Goal: Task Accomplishment & Management: Manage account settings

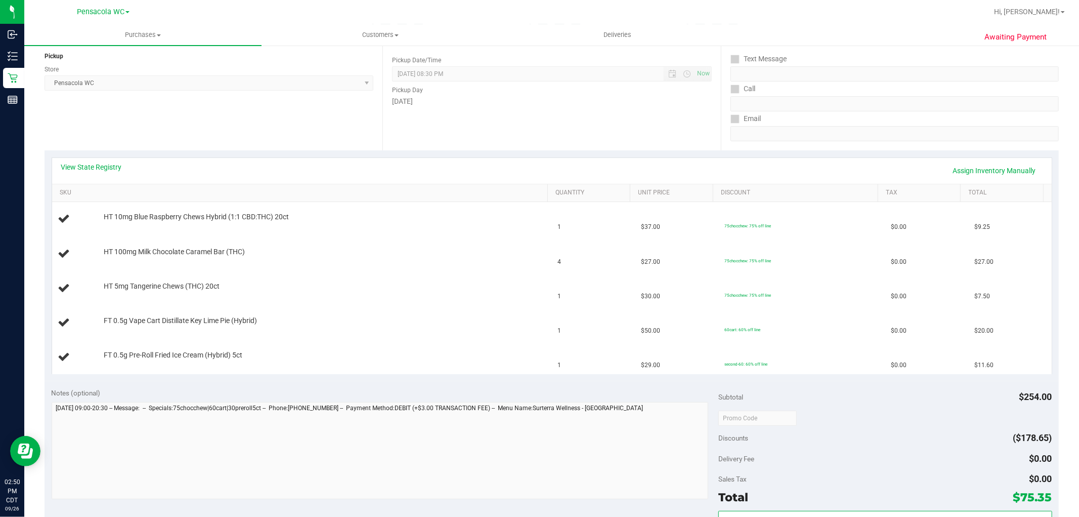
scroll to position [122, 0]
click at [102, 164] on link "View State Registry" at bounding box center [91, 167] width 61 height 10
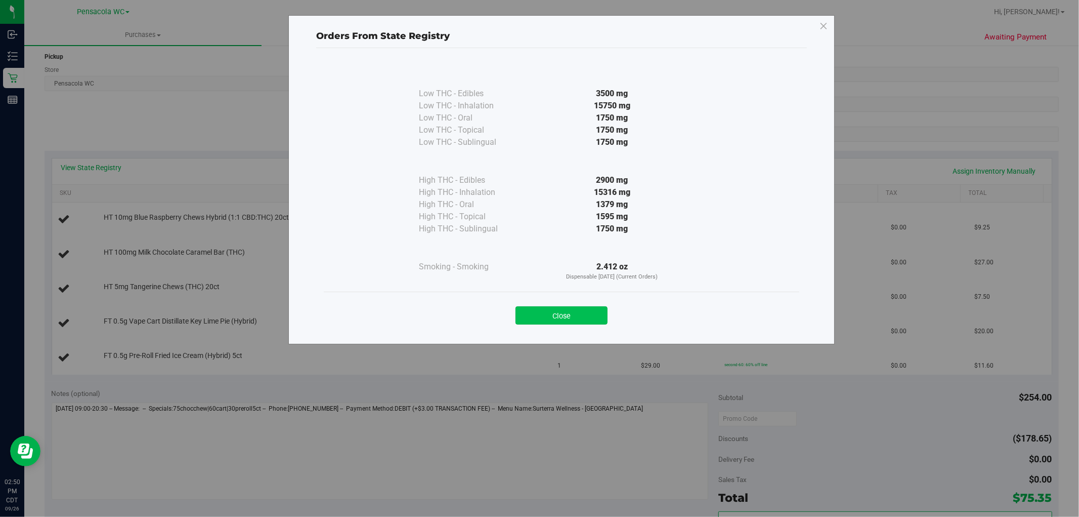
click at [579, 308] on button "Close" at bounding box center [562, 315] width 92 height 18
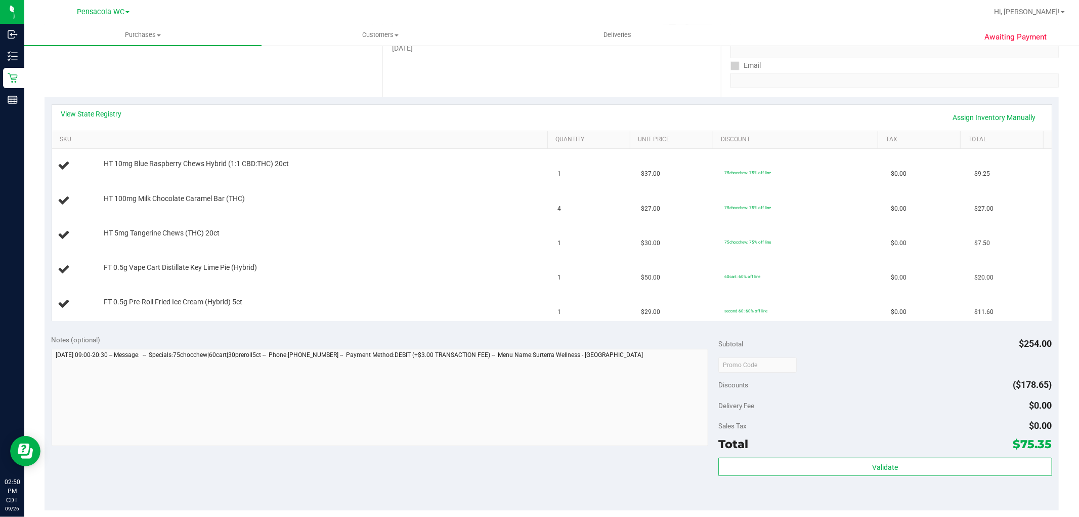
scroll to position [176, 0]
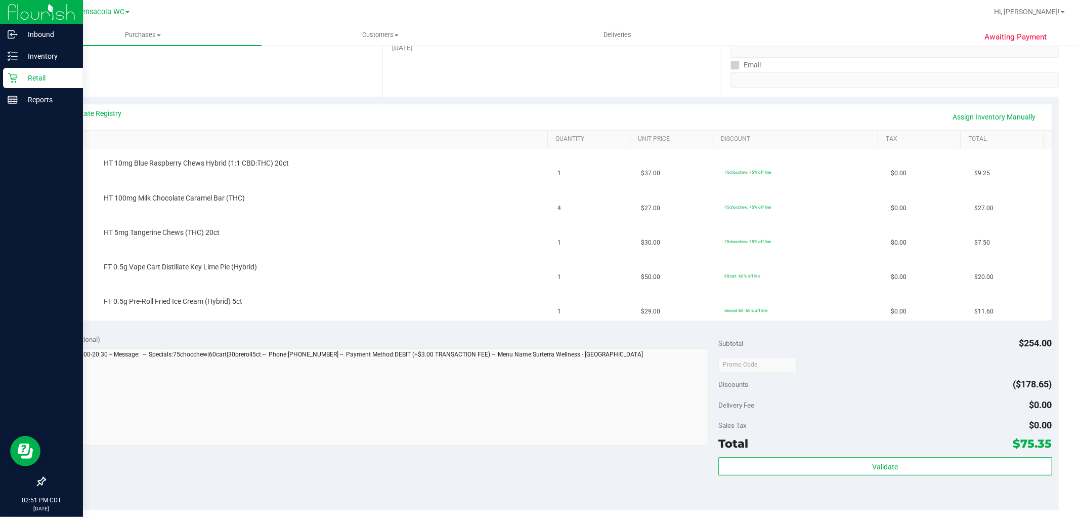
click at [8, 75] on icon at bounding box center [13, 78] width 10 height 10
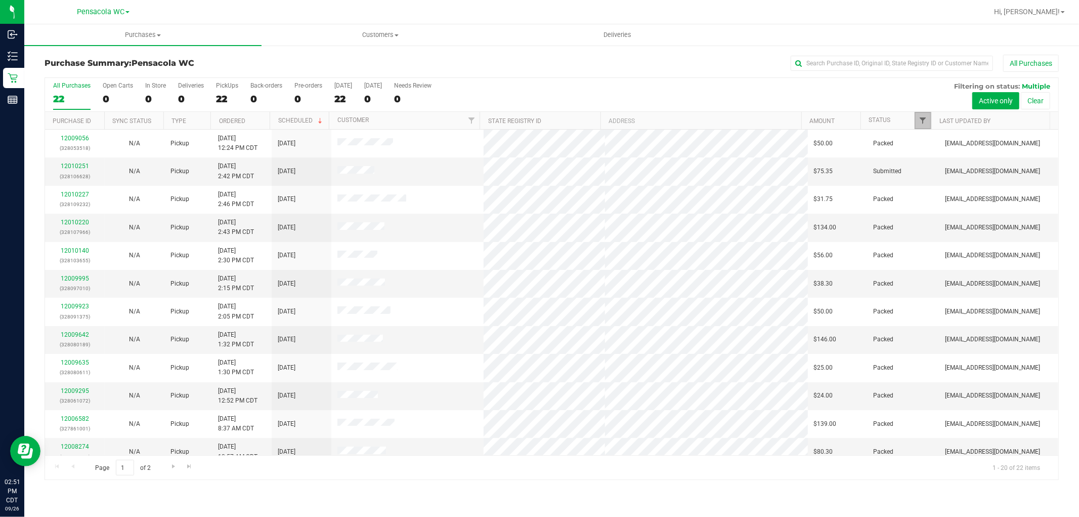
click at [923, 120] on span "Filter" at bounding box center [924, 120] width 8 height 8
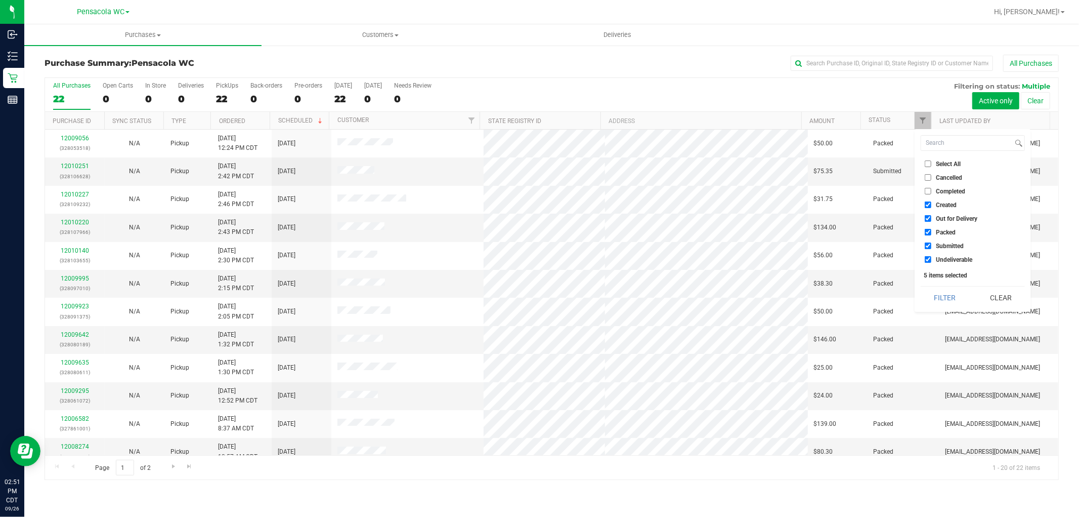
click at [929, 163] on input "Select All" at bounding box center [928, 163] width 7 height 7
checkbox input "true"
click at [928, 163] on input "Select All" at bounding box center [928, 163] width 7 height 7
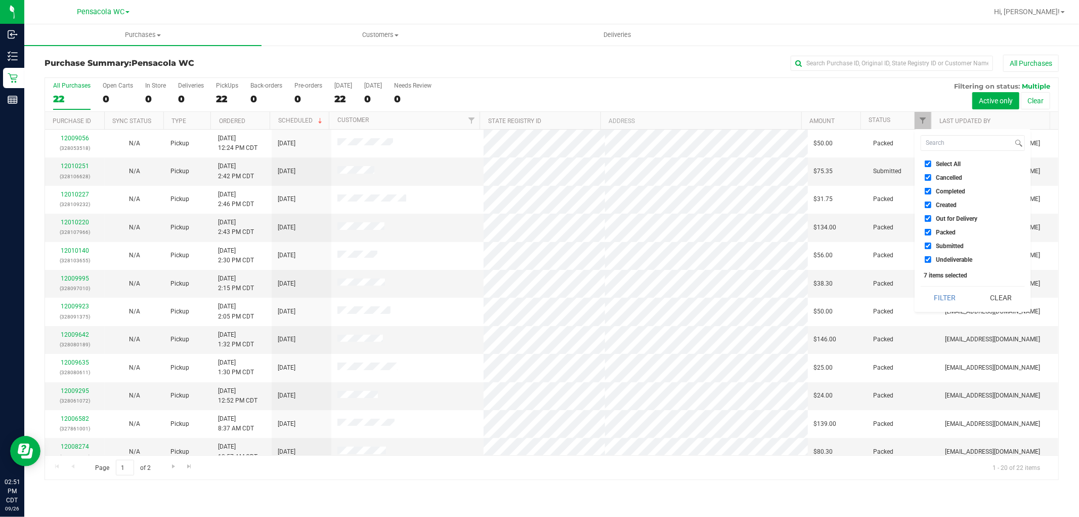
checkbox input "false"
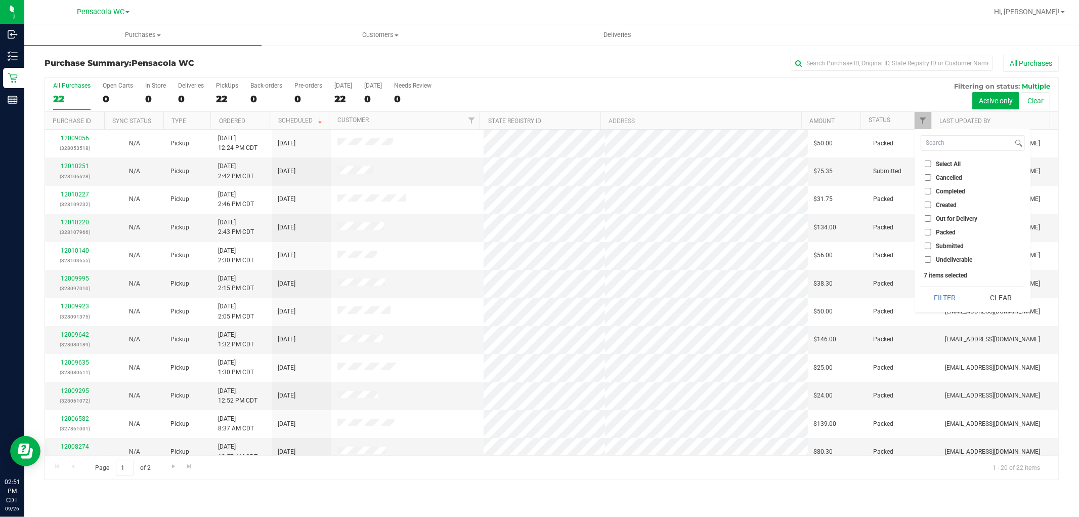
checkbox input "false"
click at [955, 244] on span "Submitted" at bounding box center [950, 246] width 28 height 6
click at [932, 244] on input "Submitted" at bounding box center [928, 245] width 7 height 7
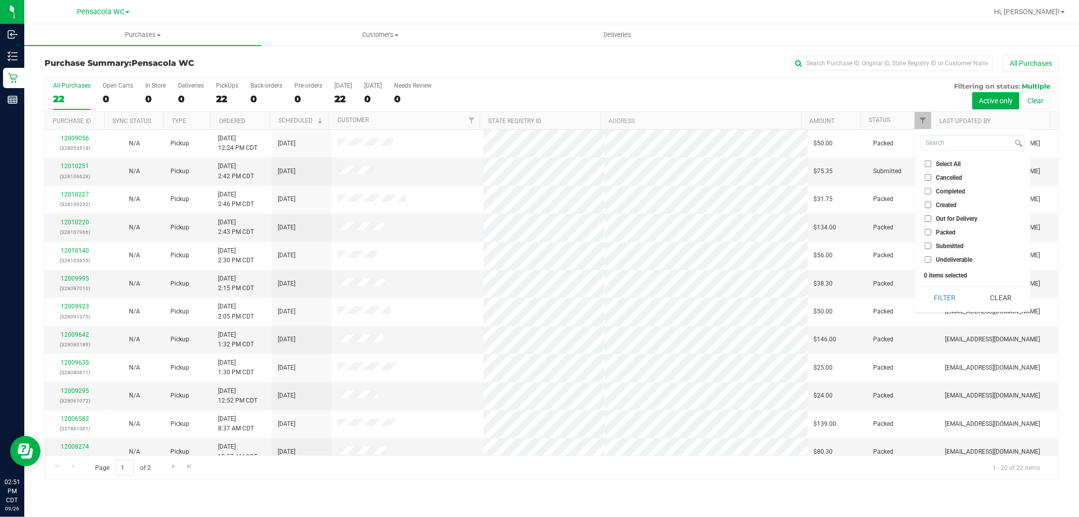
checkbox input "true"
click at [946, 301] on button "Filter" at bounding box center [945, 297] width 49 height 22
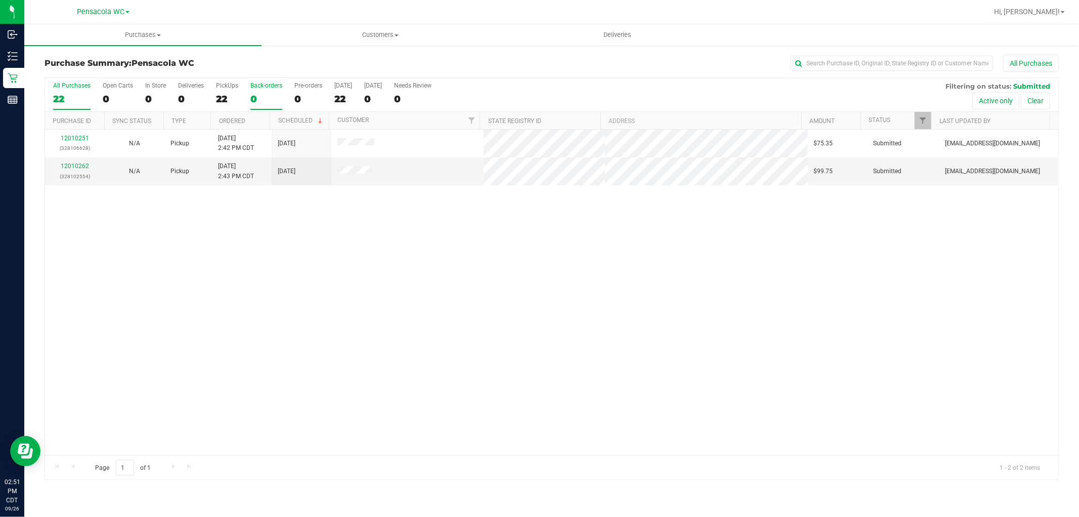
click at [256, 108] on label "Back-orders 0" at bounding box center [266, 96] width 32 height 28
click at [0, 0] on input "Back-orders 0" at bounding box center [0, 0] width 0 height 0
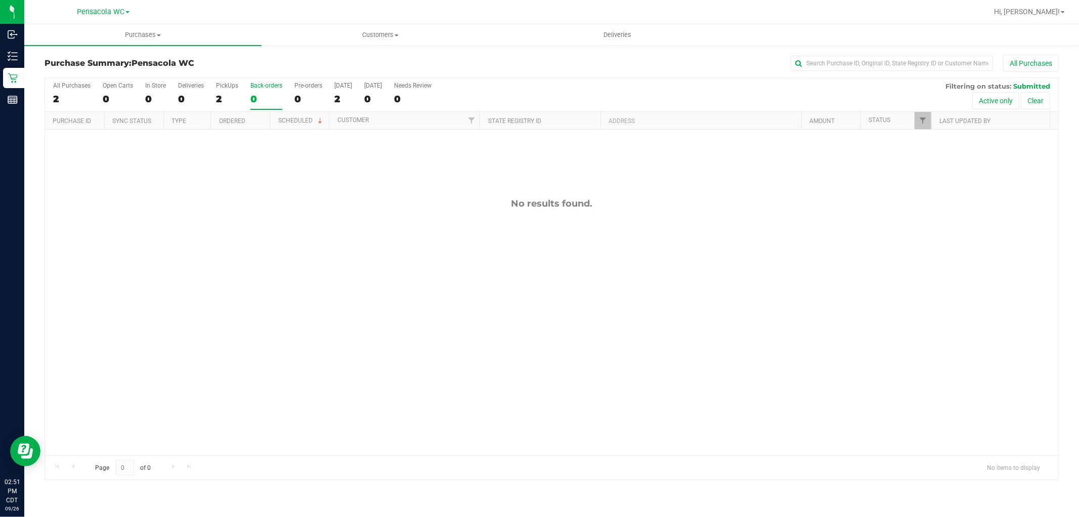
click at [218, 103] on div "2" at bounding box center [227, 99] width 22 height 12
click at [0, 0] on input "PickUps 2" at bounding box center [0, 0] width 0 height 0
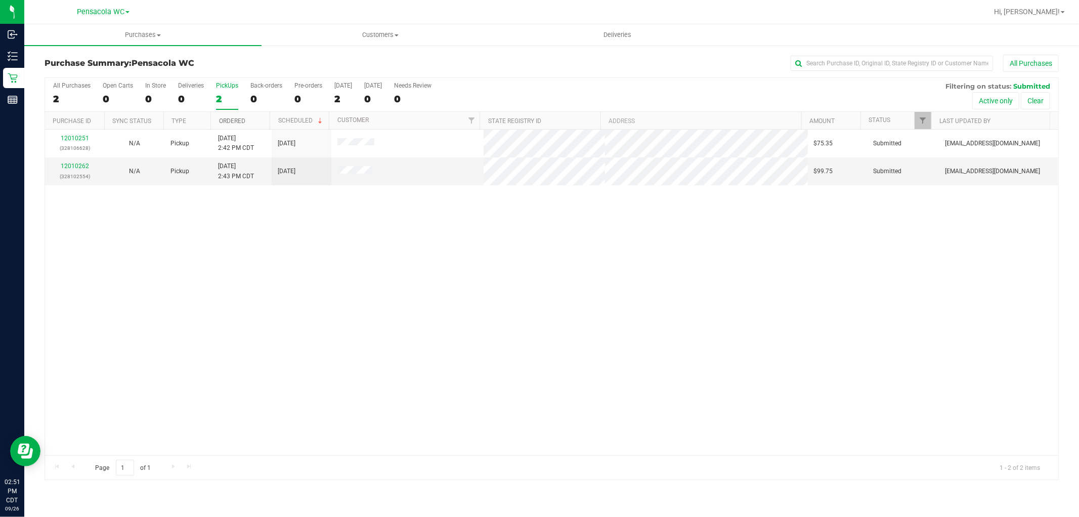
click at [243, 120] on link "Ordered" at bounding box center [232, 120] width 26 height 7
click at [83, 165] on link "12010262" at bounding box center [75, 165] width 28 height 7
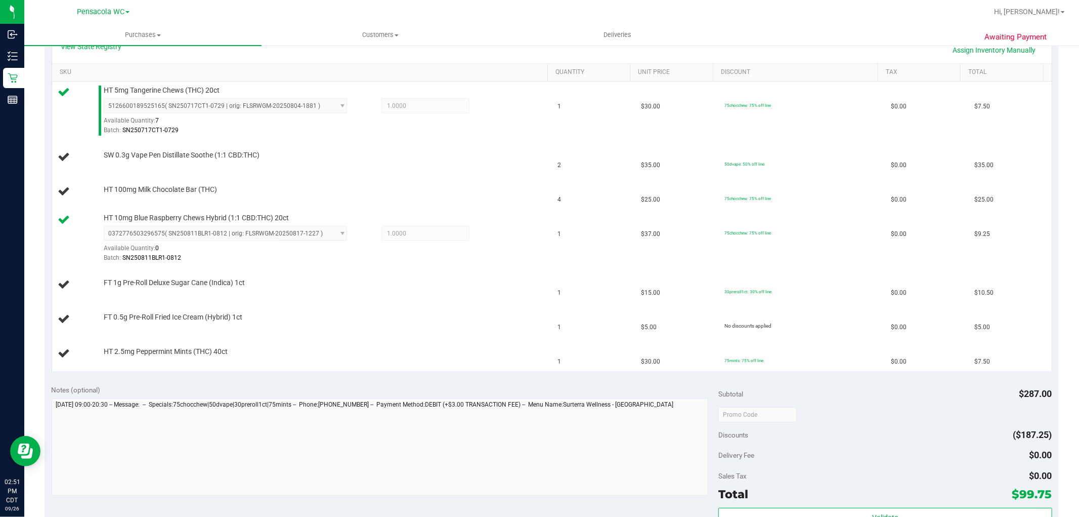
scroll to position [244, 0]
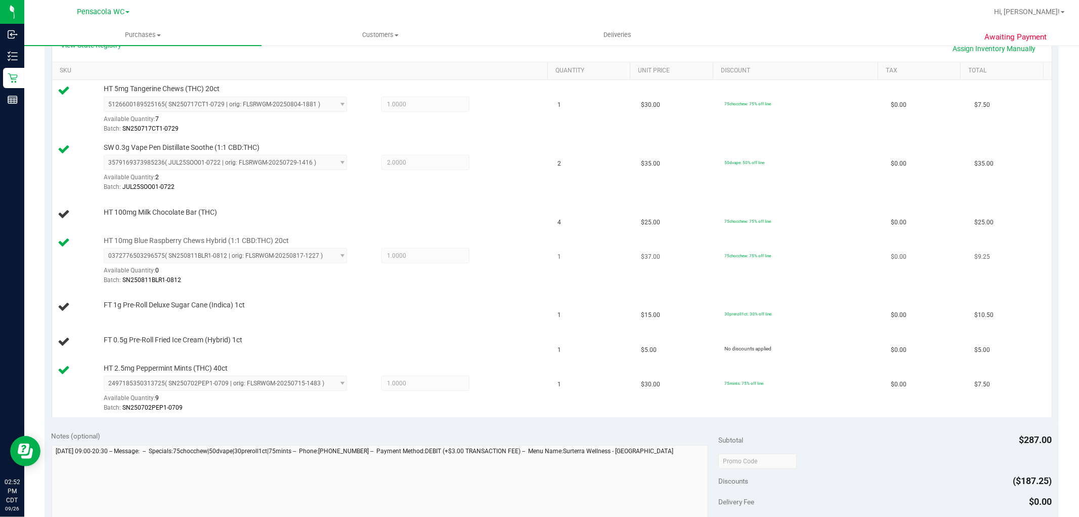
click at [471, 232] on td "HT 10mg Blue Raspberry Chews Hybrid (1:1 CBD:THC) 20ct 0372776503296575 ( SN250…" at bounding box center [302, 261] width 500 height 59
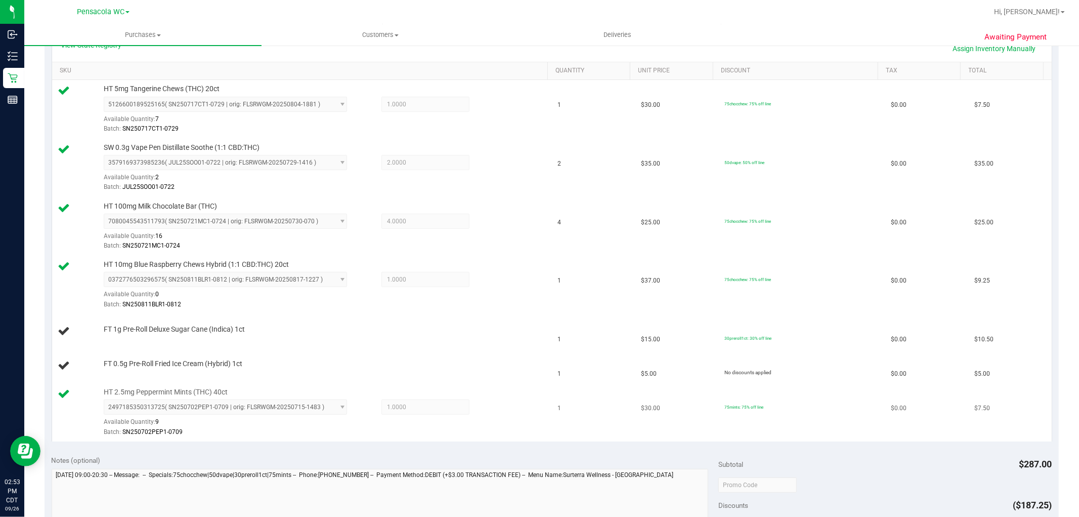
click at [409, 404] on span "1.0000 1" at bounding box center [426, 406] width 88 height 15
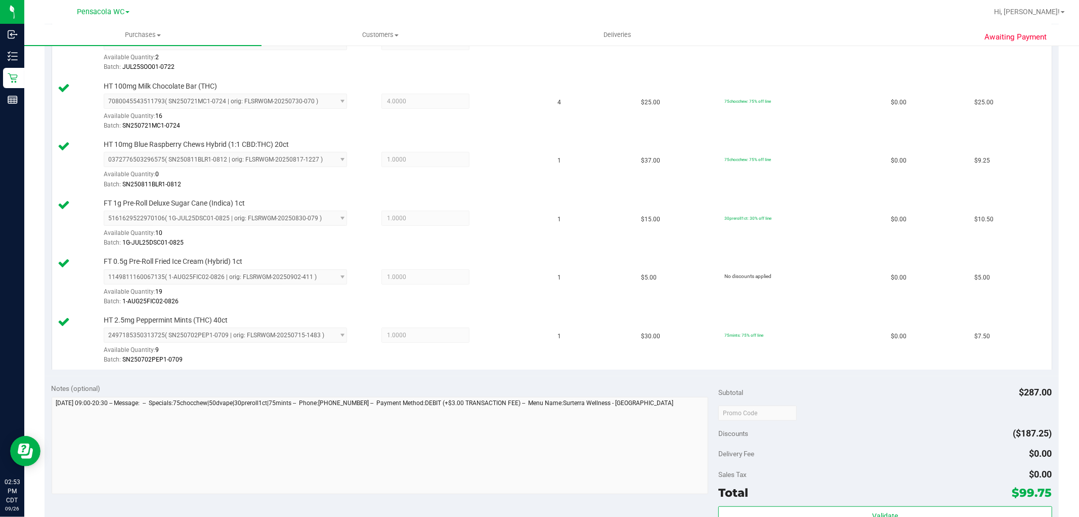
scroll to position [430, 0]
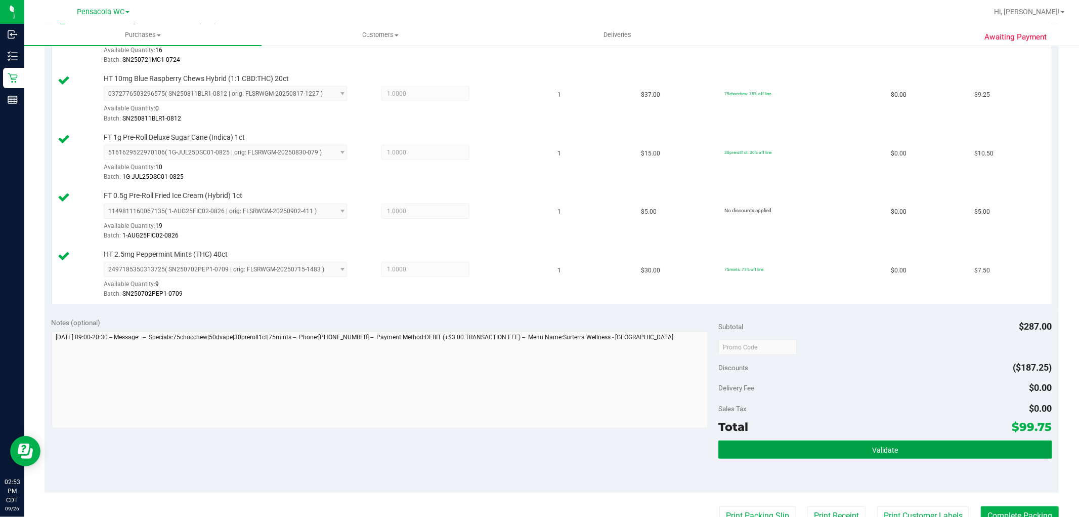
click at [843, 446] on button "Validate" at bounding box center [885, 449] width 333 height 18
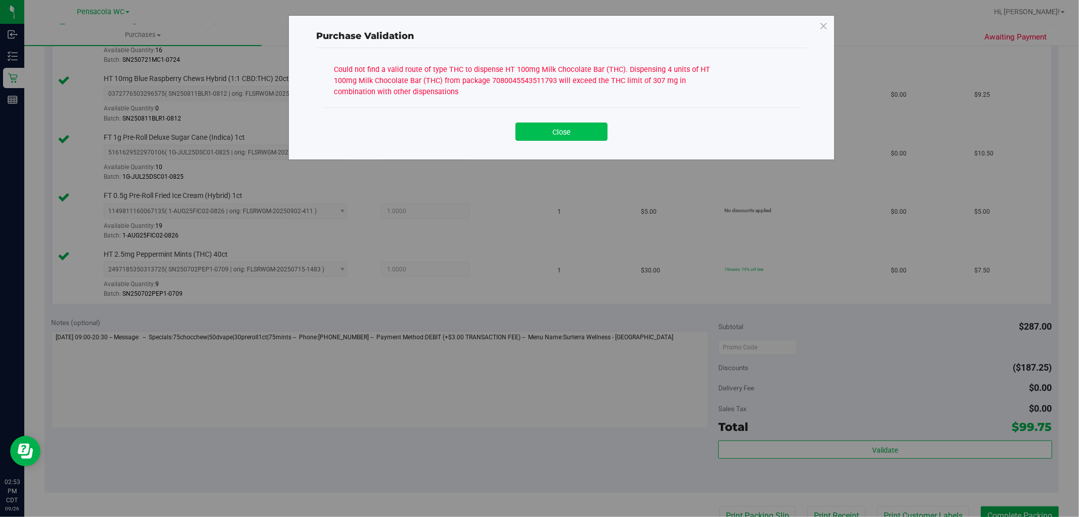
click at [539, 122] on button "Close" at bounding box center [562, 131] width 92 height 18
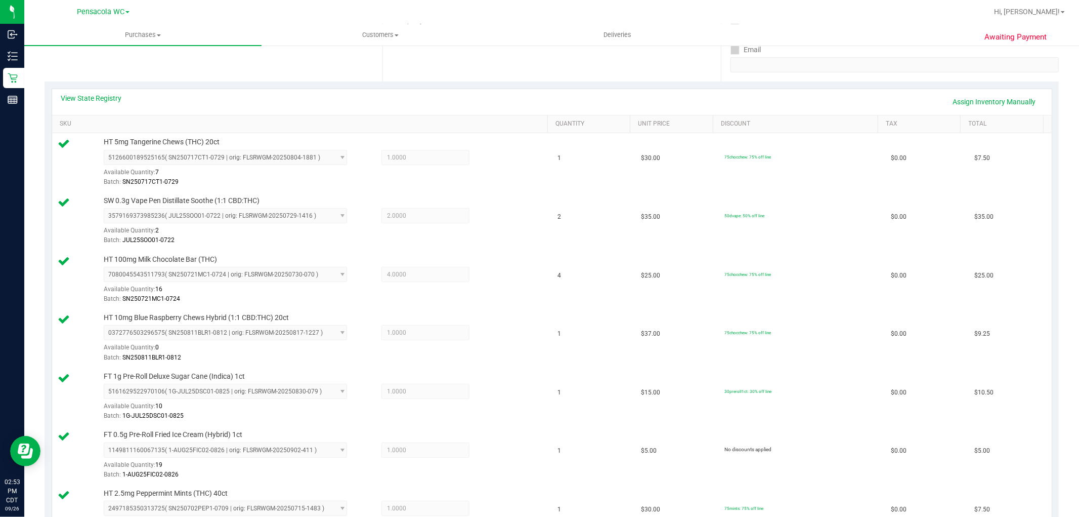
scroll to position [176, 0]
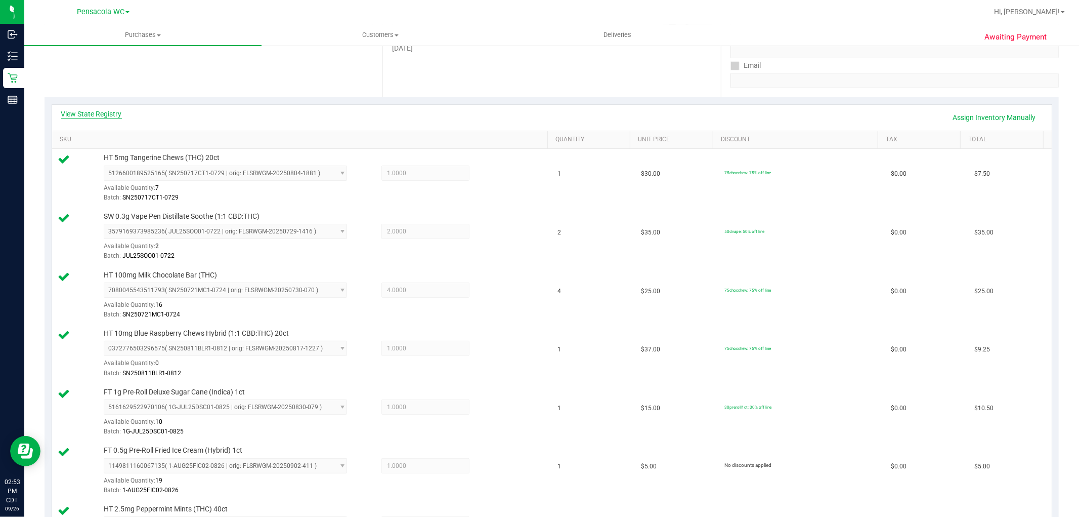
click at [100, 117] on link "View State Registry" at bounding box center [91, 114] width 61 height 10
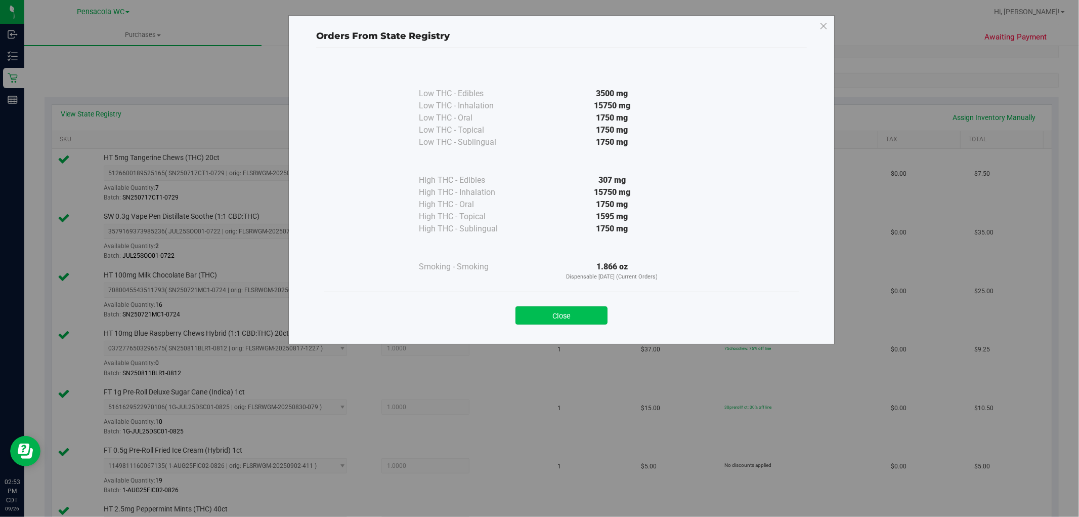
click at [563, 312] on button "Close" at bounding box center [562, 315] width 92 height 18
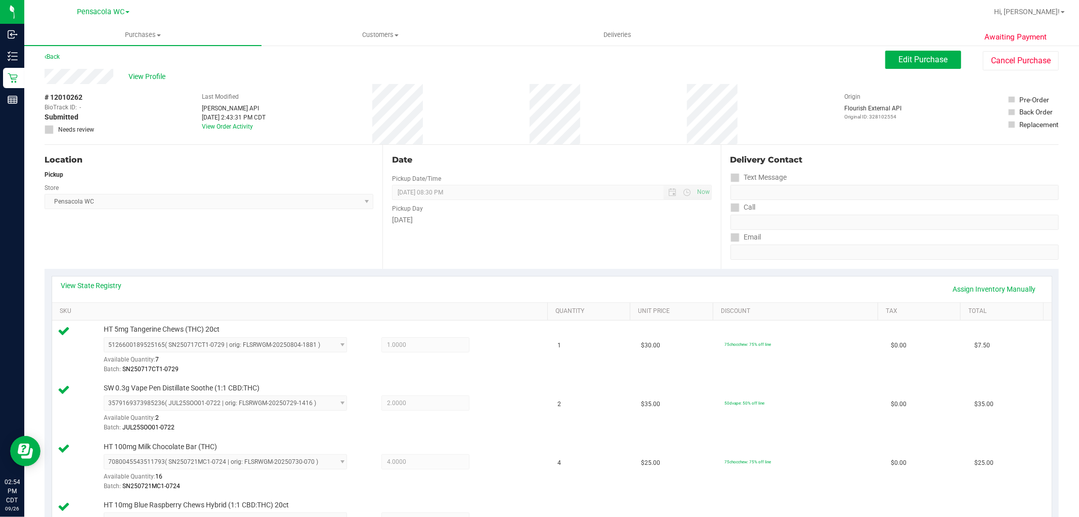
scroll to position [5, 0]
click at [1000, 279] on link "Assign Inventory Manually" at bounding box center [995, 287] width 96 height 17
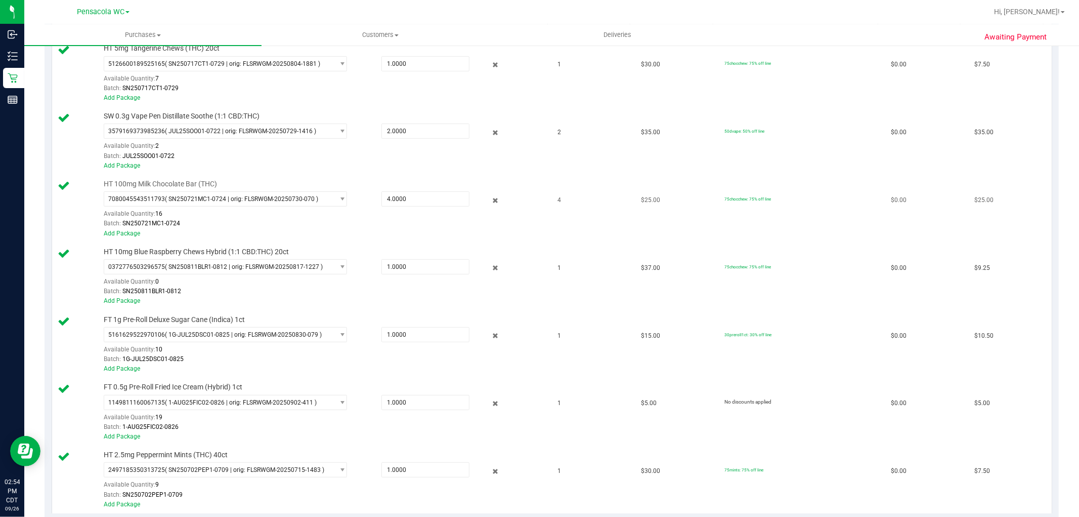
scroll to position [286, 0]
click at [494, 200] on div at bounding box center [488, 199] width 36 height 12
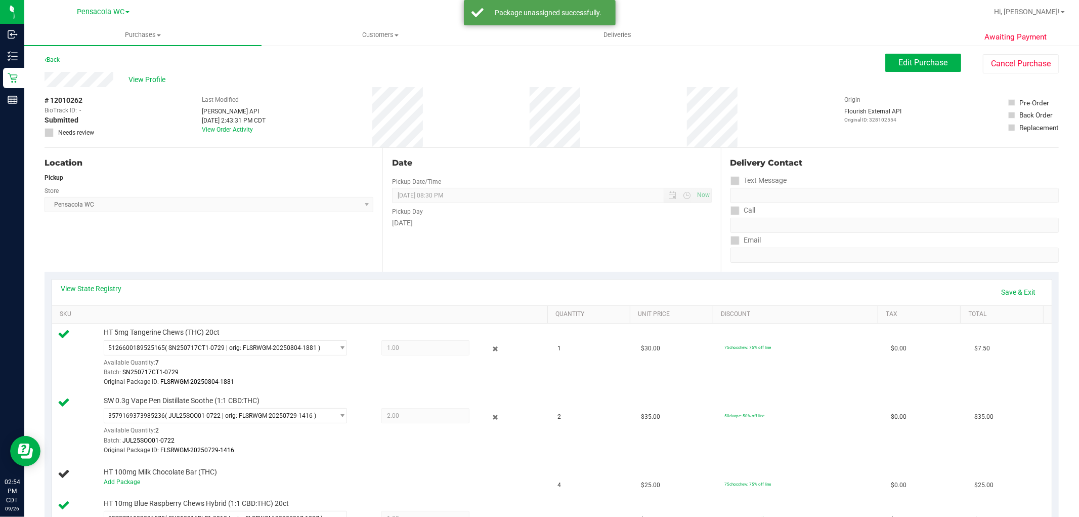
scroll to position [0, 0]
click at [1011, 294] on link "Save & Exit" at bounding box center [1019, 292] width 48 height 17
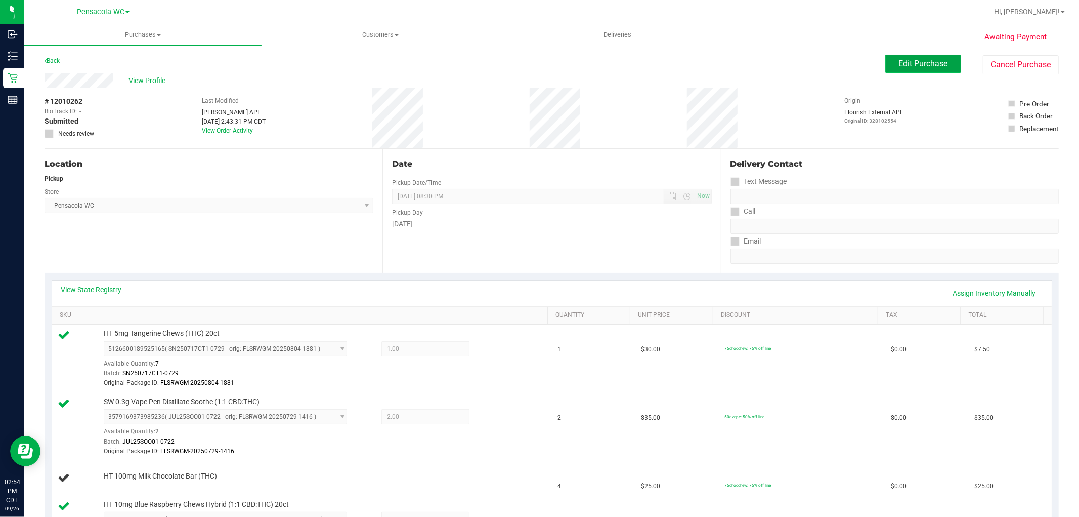
click at [905, 60] on span "Edit Purchase" at bounding box center [923, 64] width 49 height 10
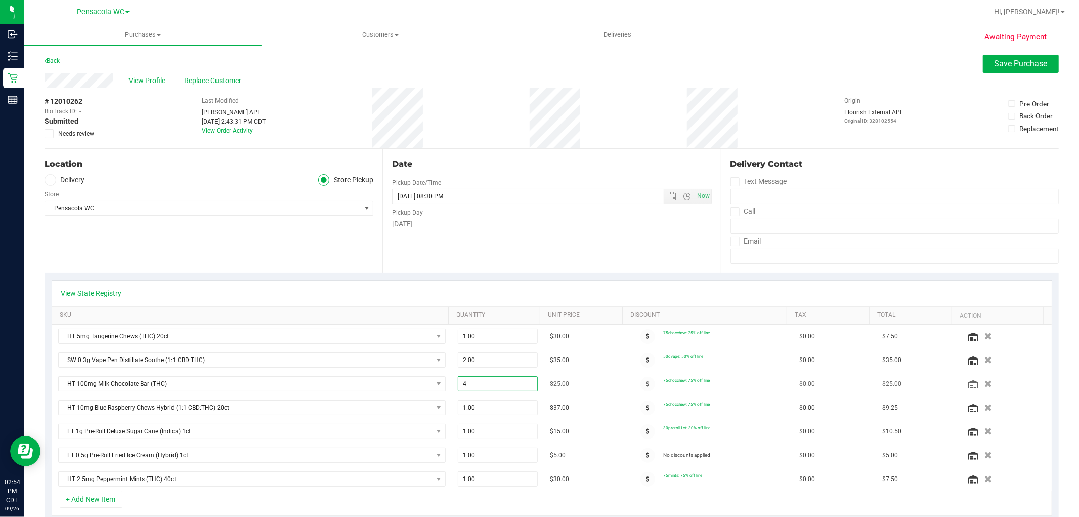
click at [474, 390] on span "4.00 4" at bounding box center [498, 383] width 80 height 15
type input "1"
type input "1.00"
click at [573, 352] on td "$35.00" at bounding box center [585, 360] width 83 height 24
click at [995, 64] on span "Save Purchase" at bounding box center [1021, 64] width 53 height 10
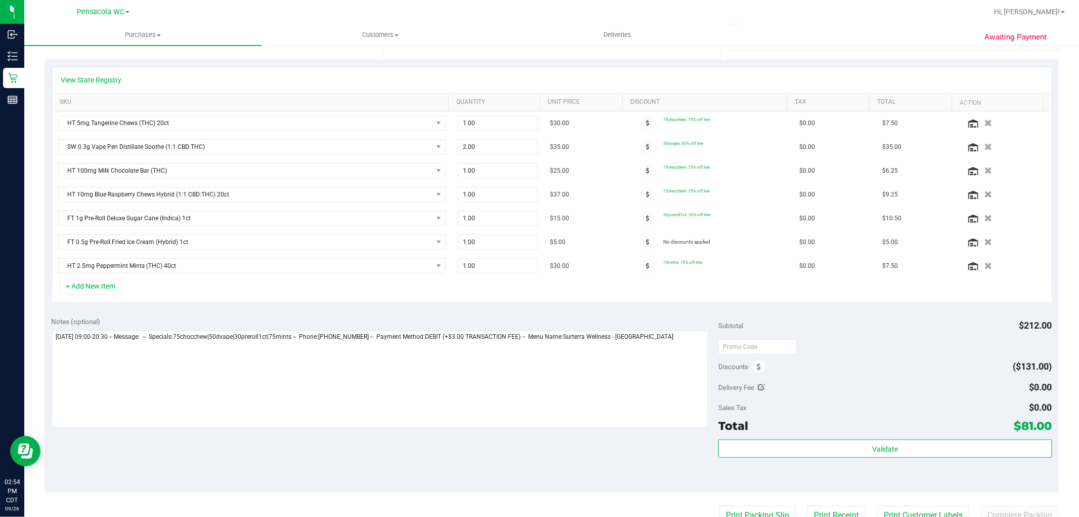
scroll to position [281, 0]
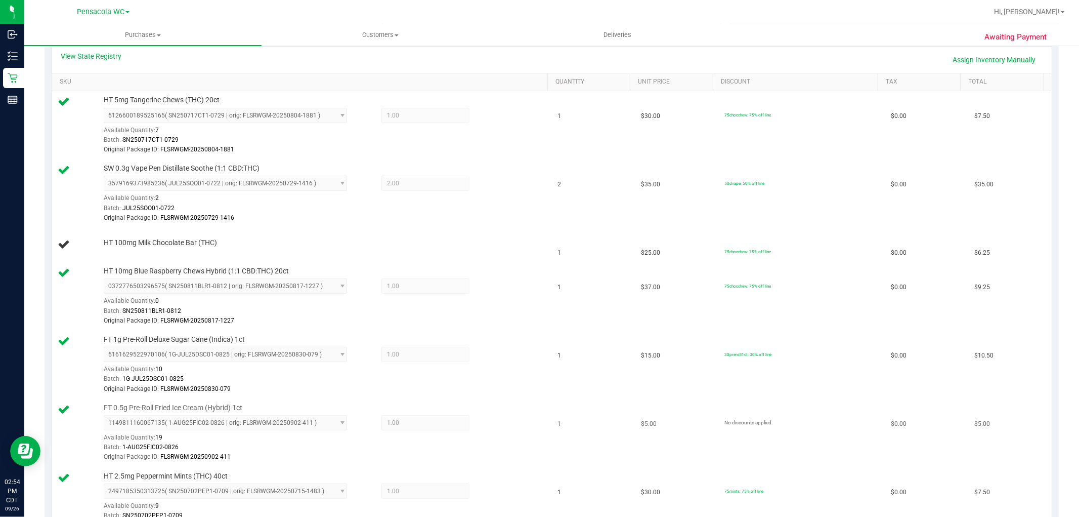
scroll to position [337, 0]
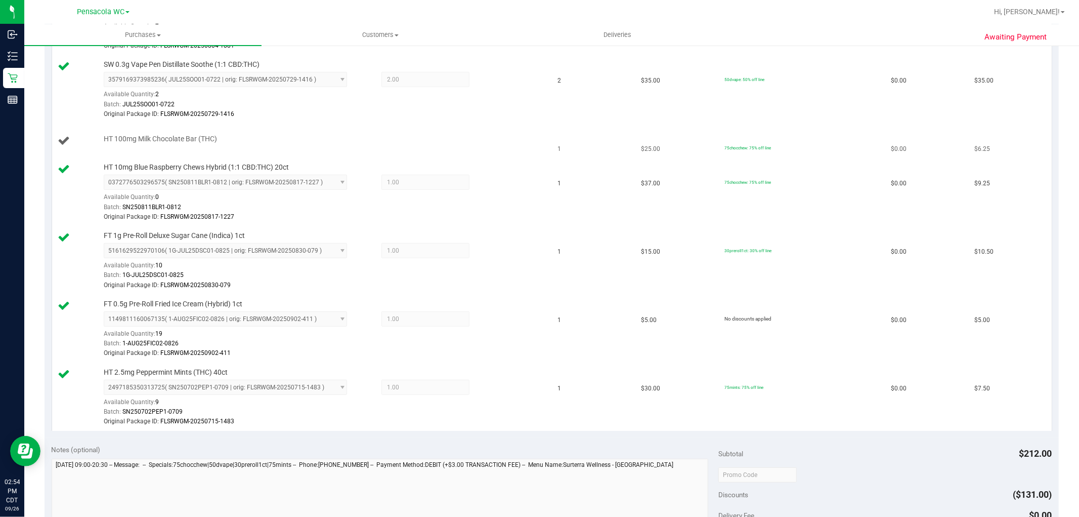
drag, startPoint x: 545, startPoint y: 157, endPoint x: 518, endPoint y: 157, distance: 26.8
click at [552, 157] on td "1" at bounding box center [593, 141] width 83 height 34
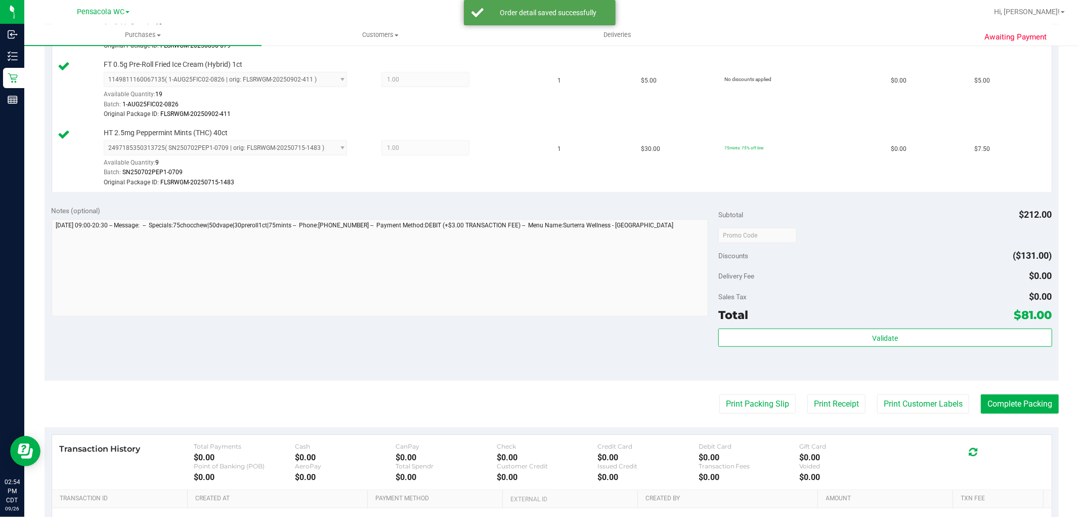
scroll to position [600, 0]
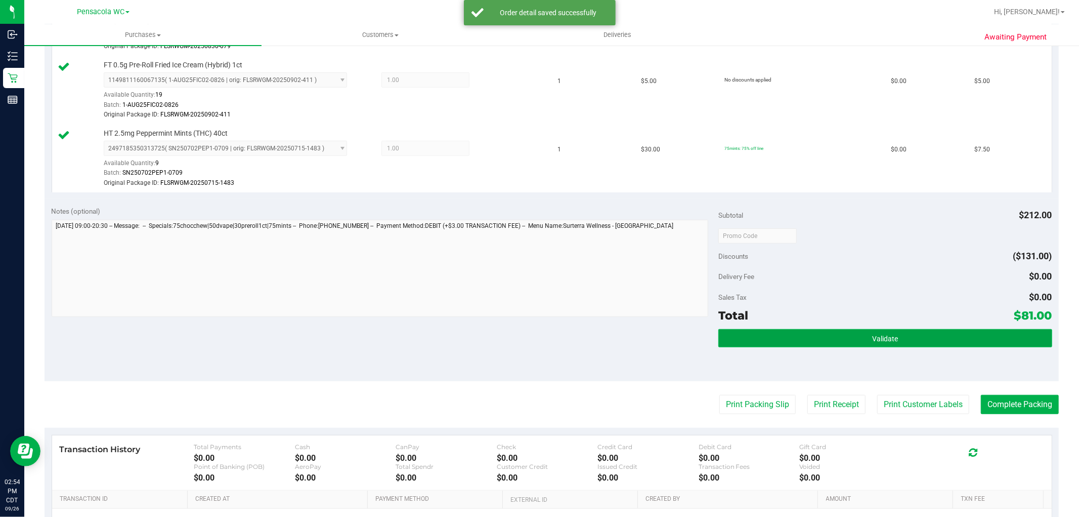
click at [842, 335] on button "Validate" at bounding box center [885, 338] width 333 height 18
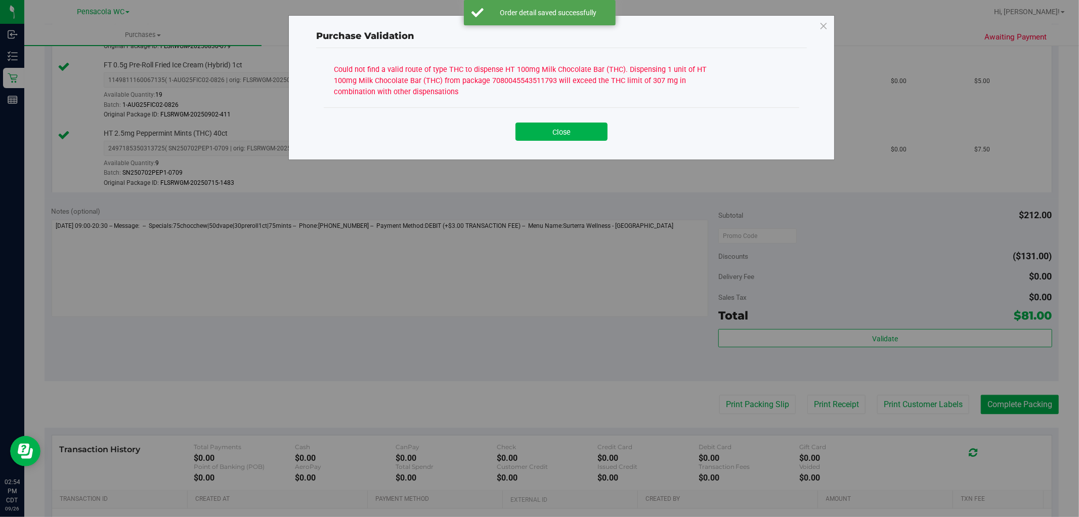
click at [590, 153] on div "Purchase Validation Could not find a valid route of type THC to dispense HT 100…" at bounding box center [561, 87] width 547 height 145
click at [576, 127] on button "Close" at bounding box center [562, 131] width 92 height 18
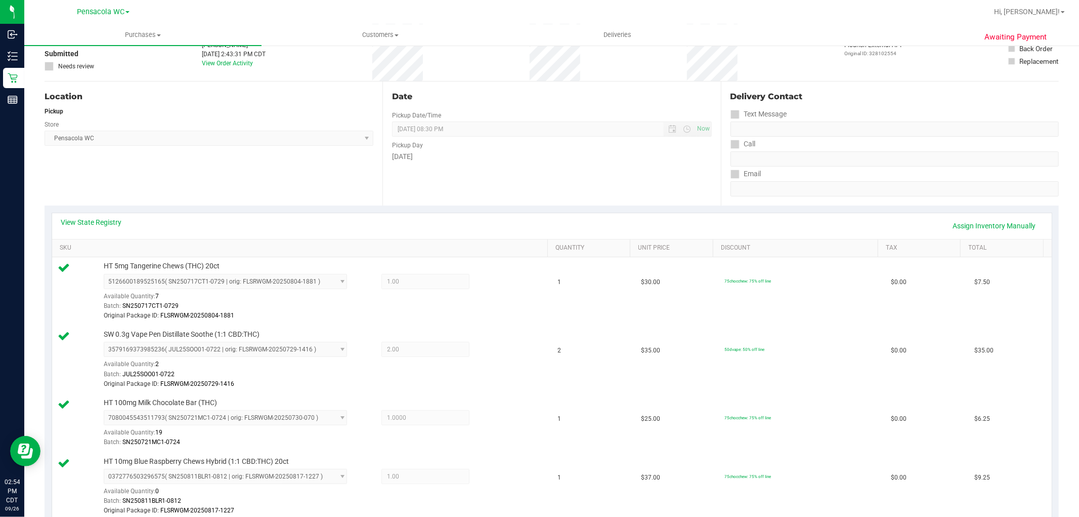
scroll to position [0, 0]
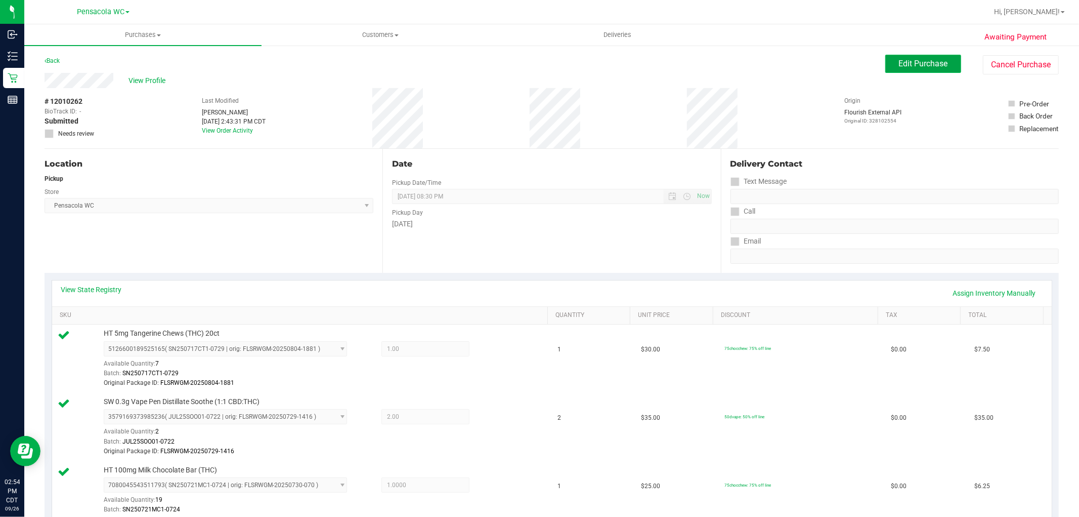
click at [918, 64] on span "Edit Purchase" at bounding box center [923, 64] width 49 height 10
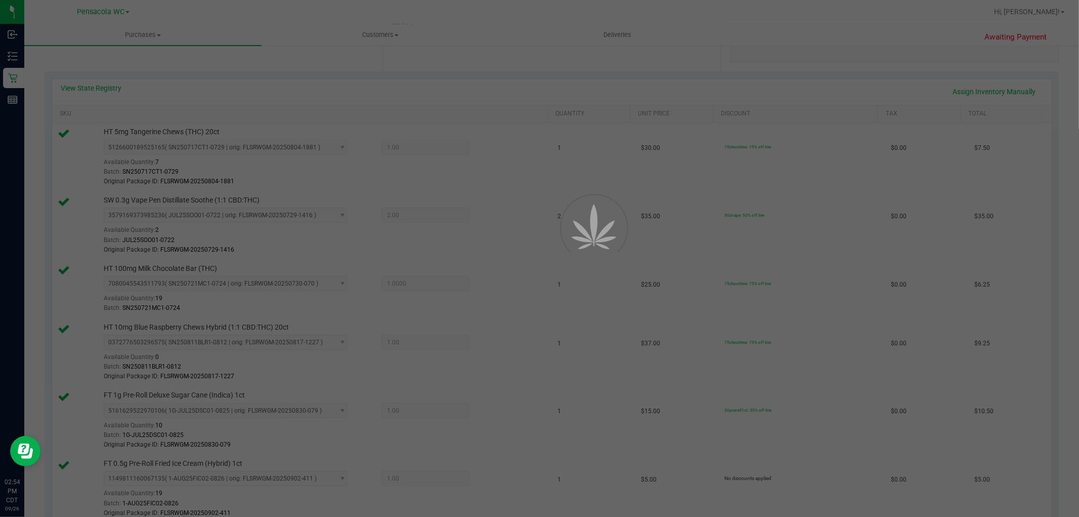
scroll to position [219, 0]
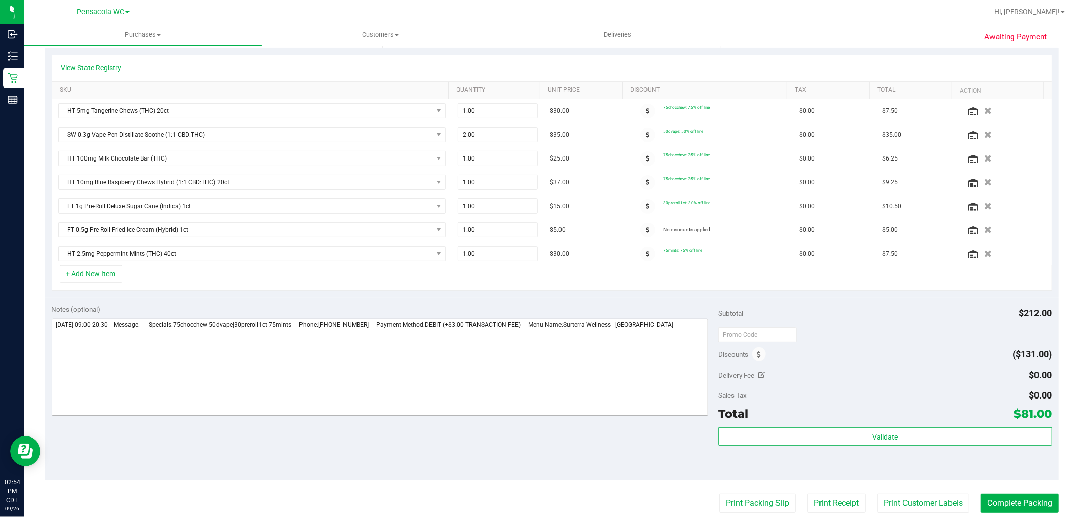
scroll to position [225, 0]
click at [984, 255] on icon "button" at bounding box center [988, 254] width 9 height 8
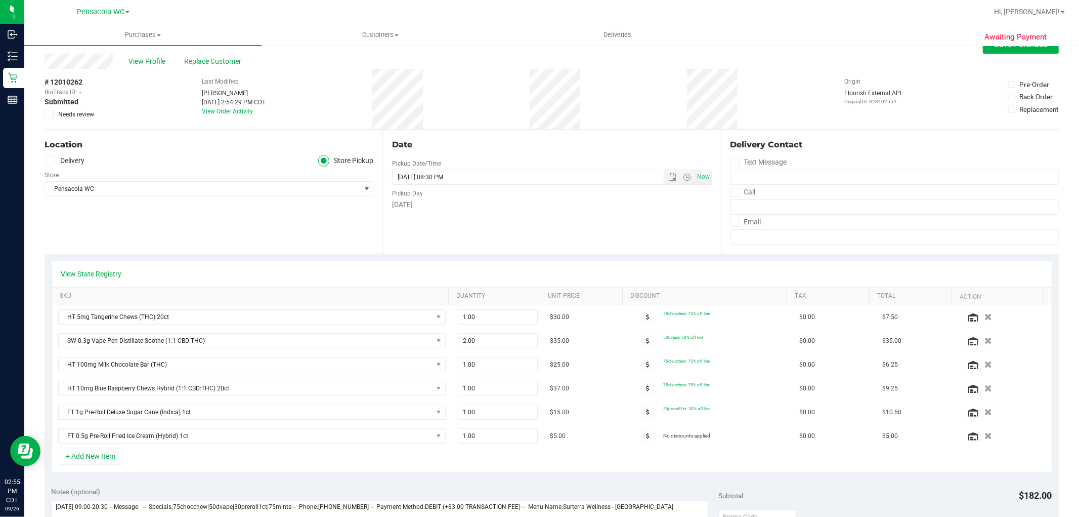
scroll to position [0, 0]
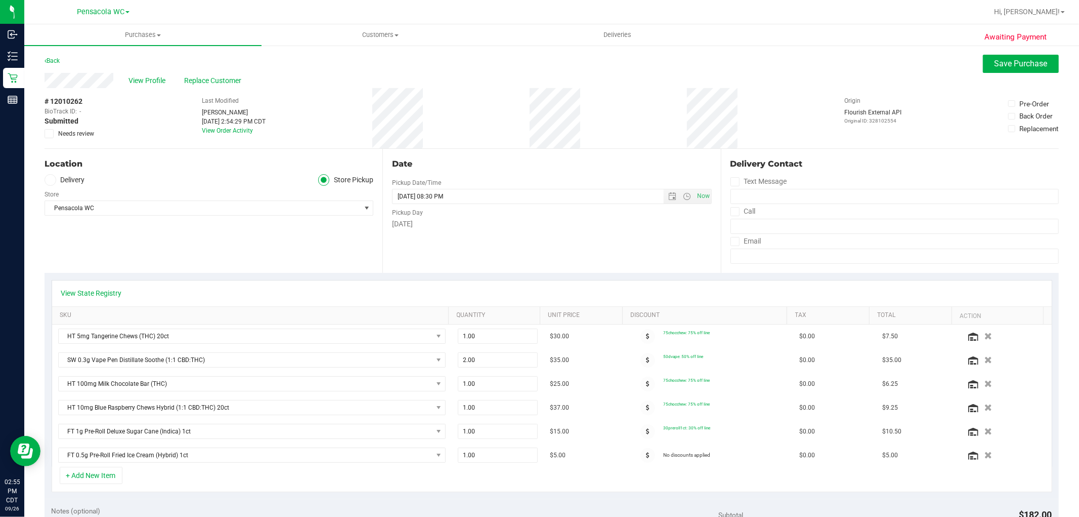
click at [51, 134] on icon at bounding box center [49, 134] width 7 height 0
click at [0, 0] on input "Needs review" at bounding box center [0, 0] width 0 height 0
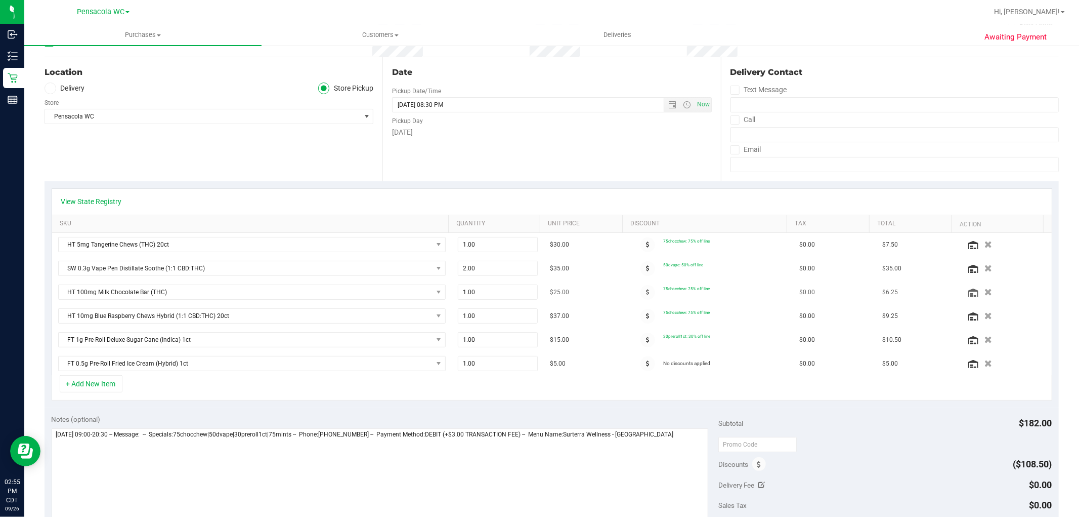
scroll to position [169, 0]
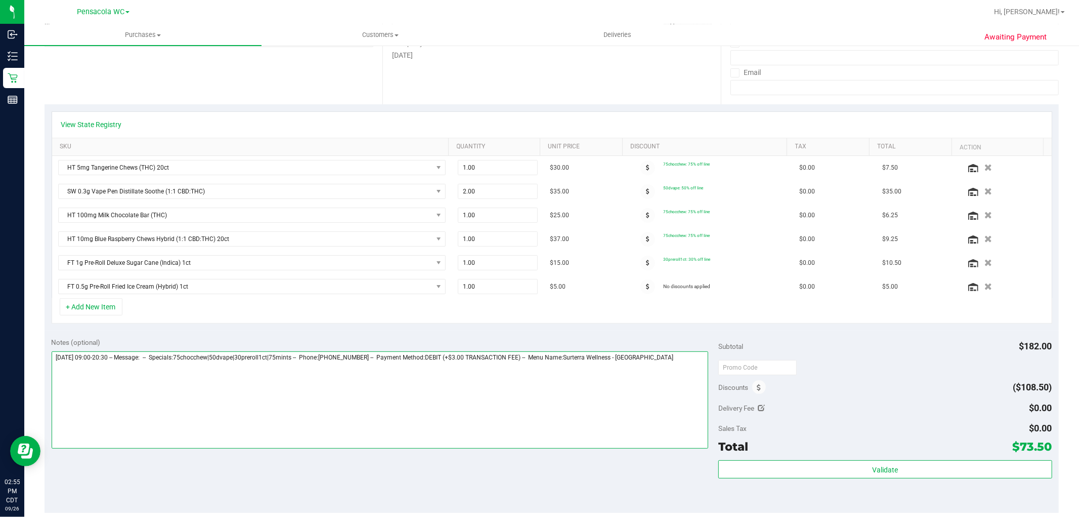
click at [659, 371] on textarea at bounding box center [380, 399] width 657 height 97
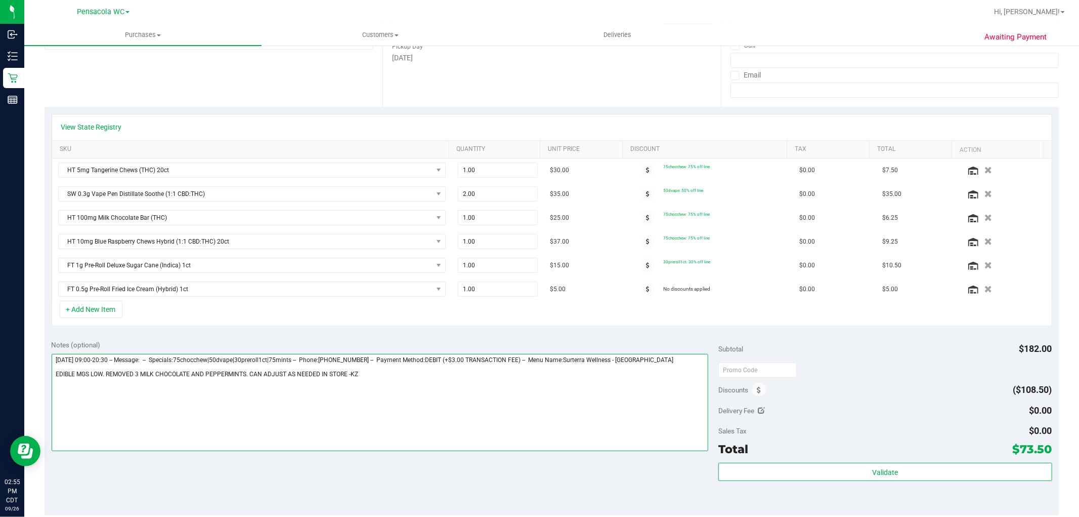
scroll to position [0, 0]
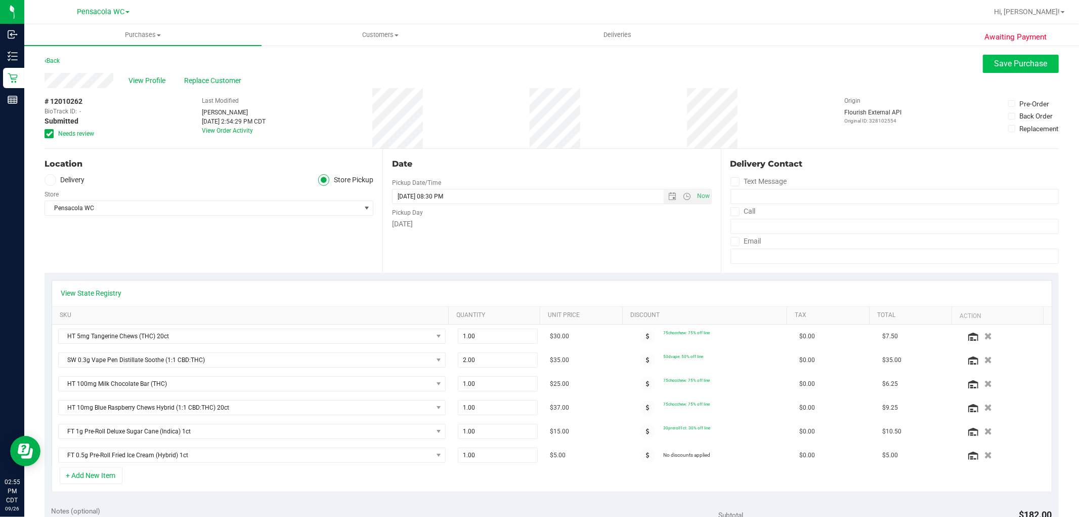
type textarea "[DATE] 09:00-20:30 -- Message: -- Specials:75chocchew|50dvape|30preroll1ct|75mi…"
click at [1003, 70] on button "Save Purchase" at bounding box center [1021, 64] width 76 height 18
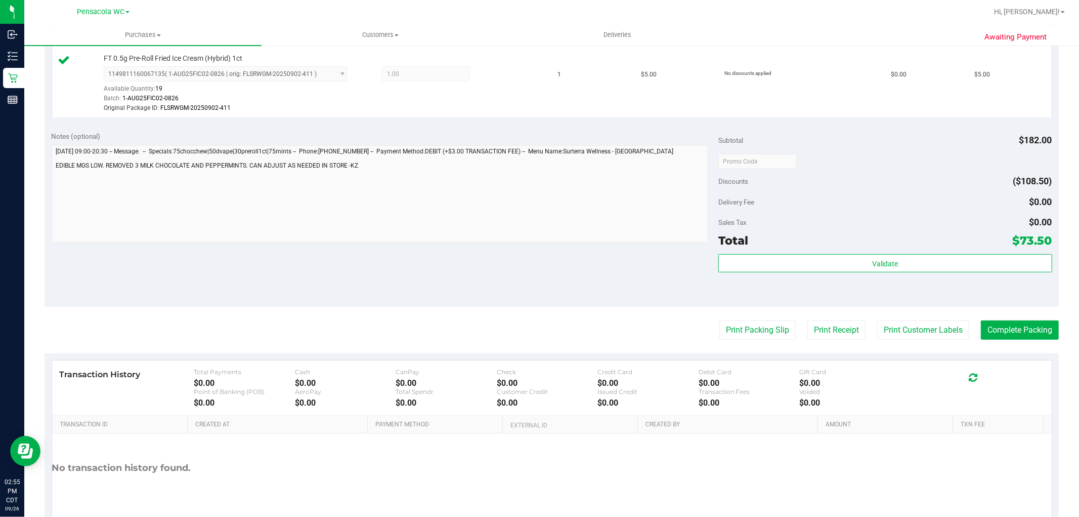
scroll to position [663, 0]
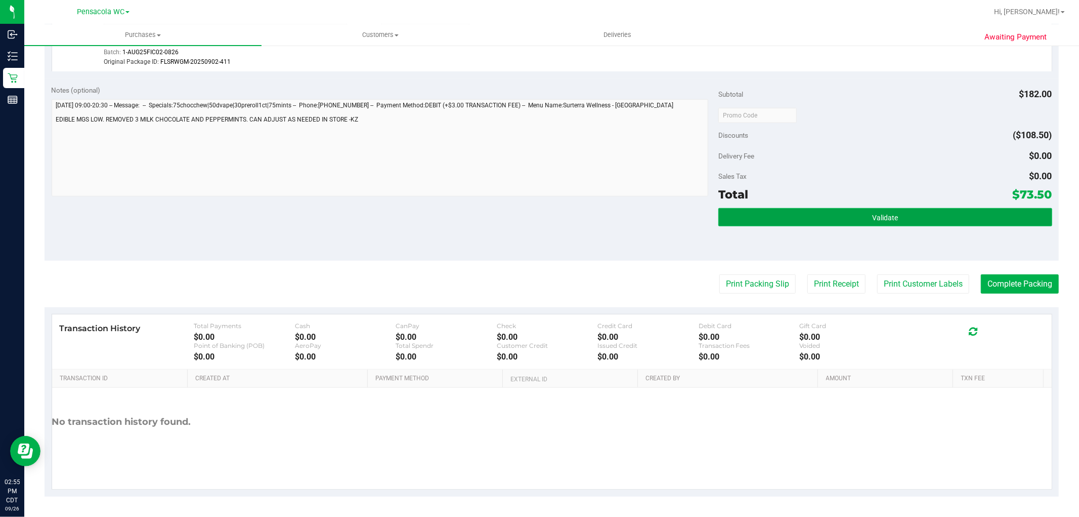
click at [863, 210] on button "Validate" at bounding box center [885, 217] width 333 height 18
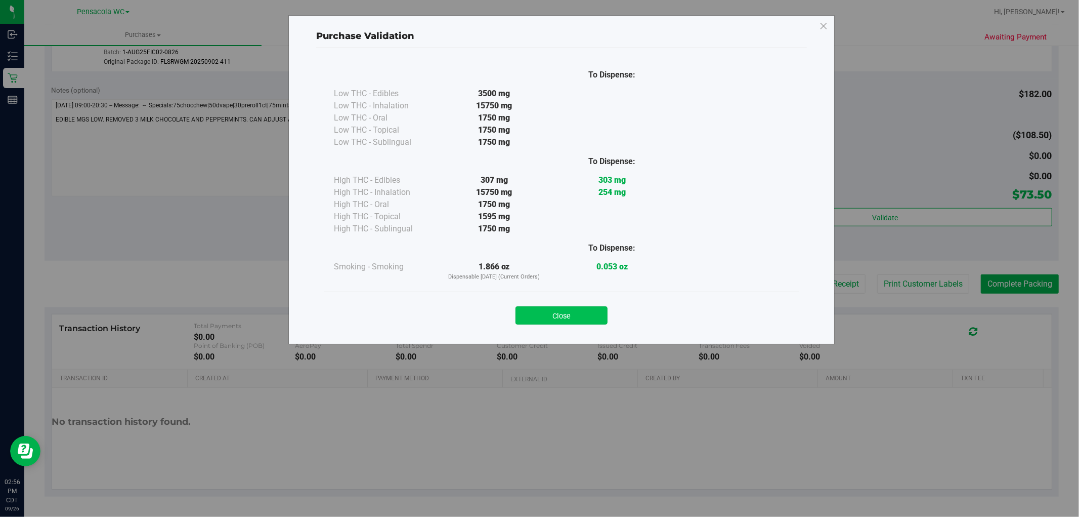
click at [578, 314] on button "Close" at bounding box center [562, 315] width 92 height 18
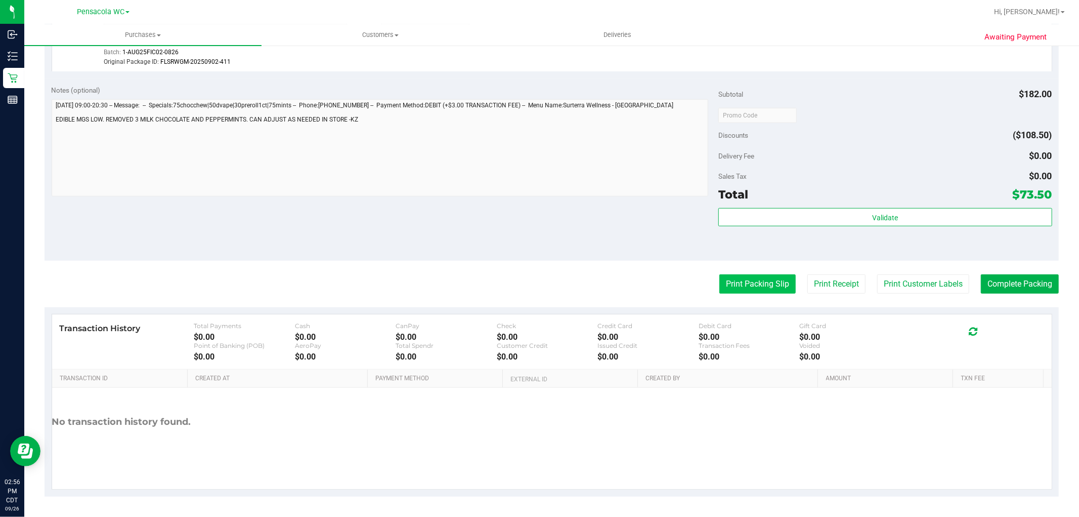
click at [761, 281] on button "Print Packing Slip" at bounding box center [758, 283] width 76 height 19
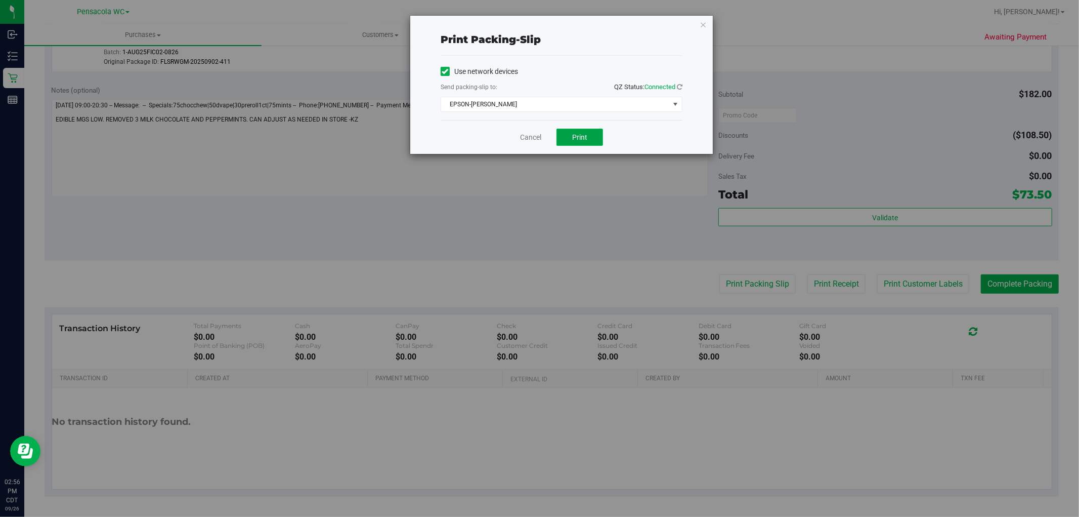
click at [595, 139] on button "Print" at bounding box center [580, 137] width 47 height 17
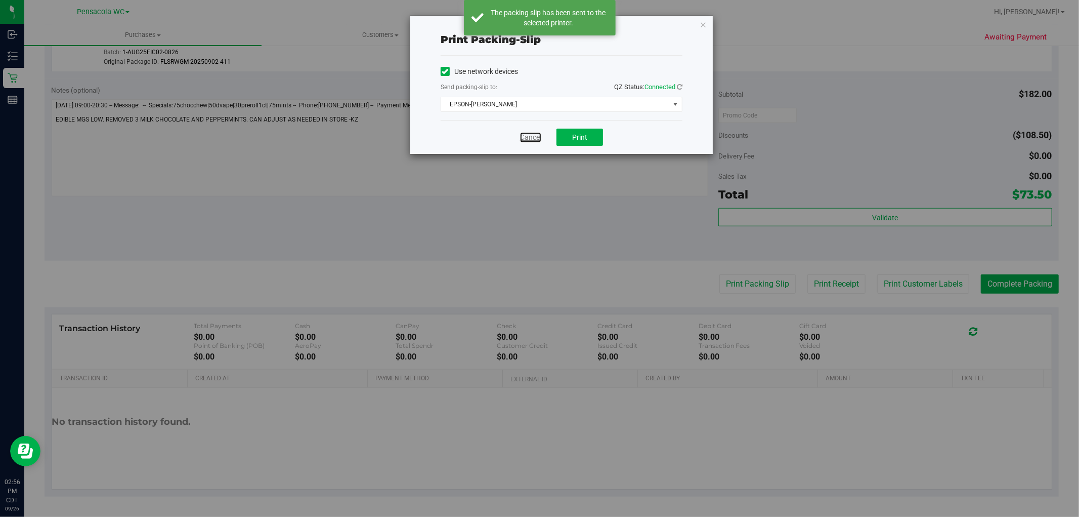
click at [525, 140] on link "Cancel" at bounding box center [530, 137] width 21 height 11
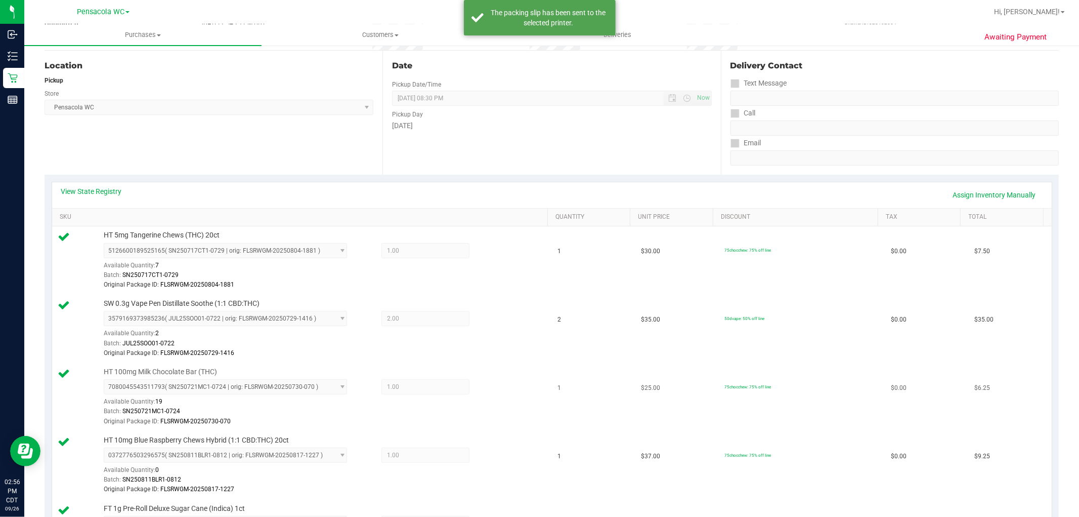
scroll to position [0, 0]
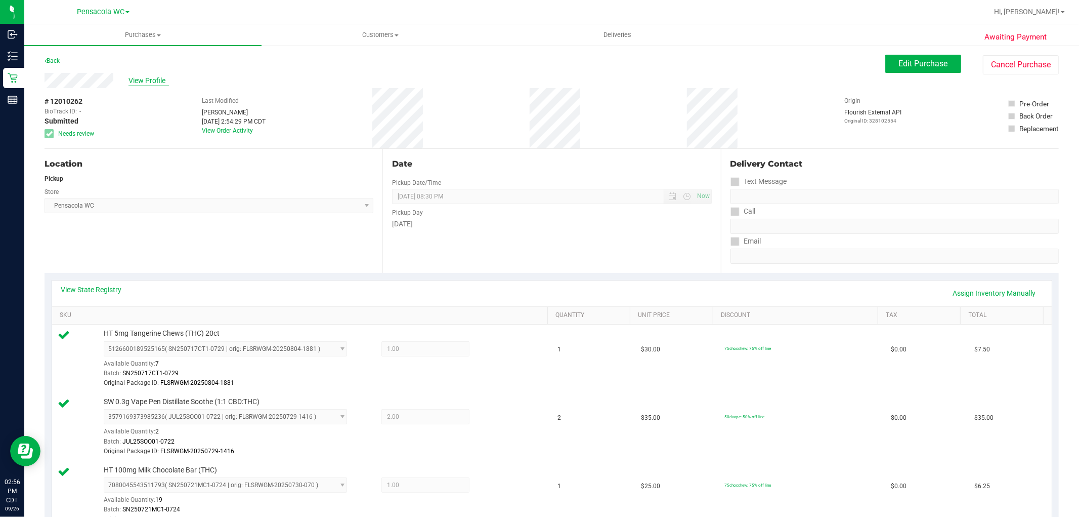
click at [147, 75] on span "View Profile" at bounding box center [149, 80] width 40 height 11
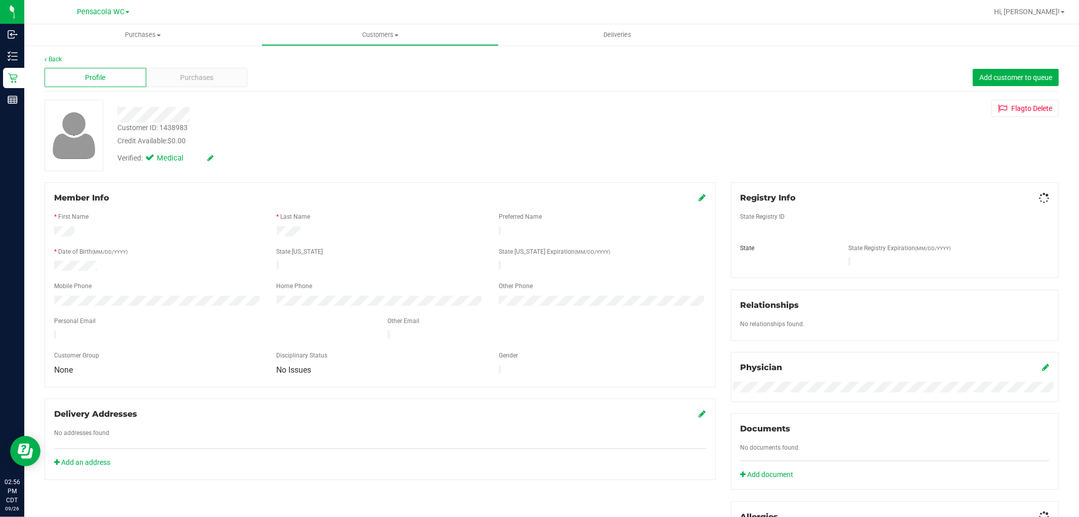
click at [314, 516] on div "Member Info * First Name * Last Name Preferred Name * Date of Birth (MM/DD/YYYY…" at bounding box center [552, 439] width 1030 height 515
click at [204, 82] on span "Purchases" at bounding box center [196, 77] width 33 height 11
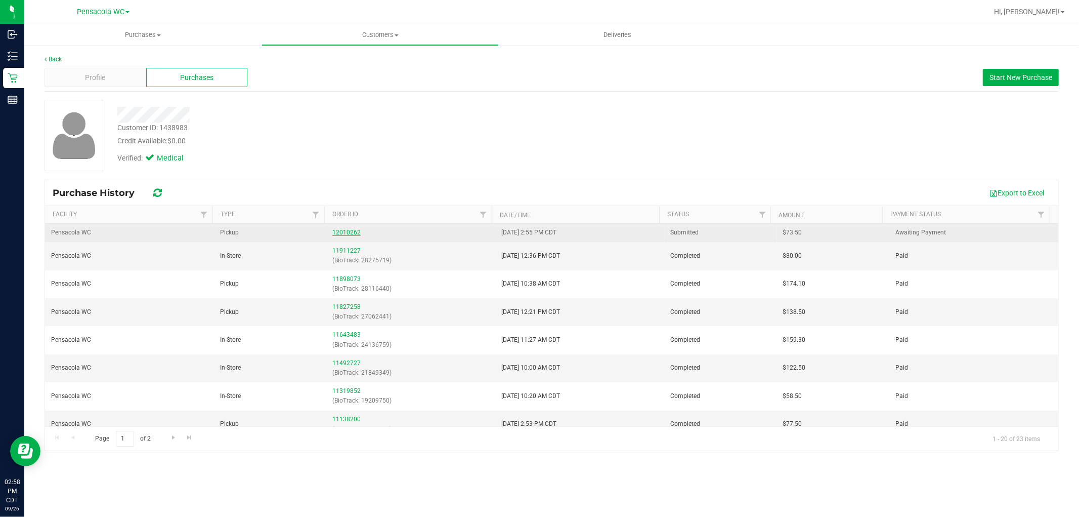
click at [332, 231] on link "12010262" at bounding box center [346, 232] width 28 height 7
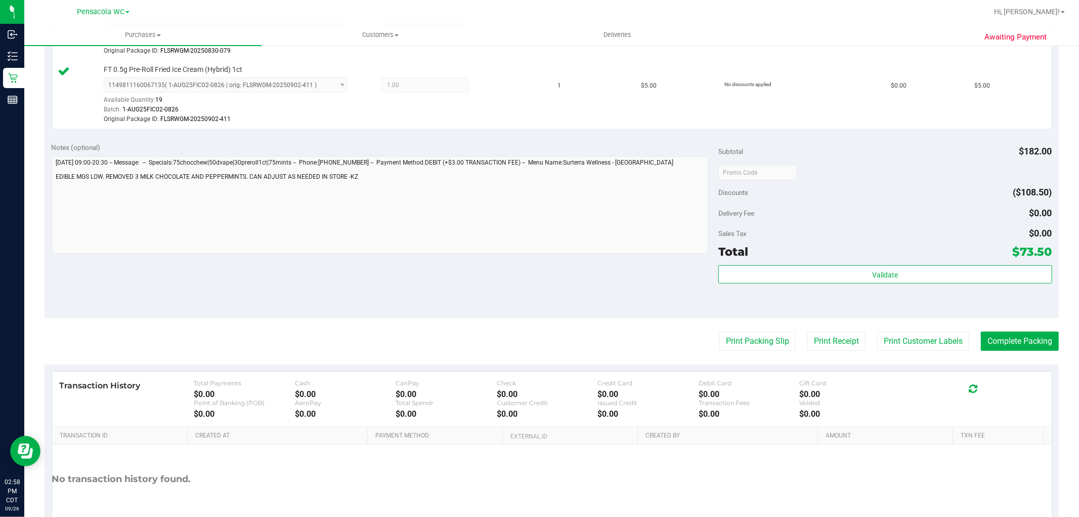
scroll to position [612, 0]
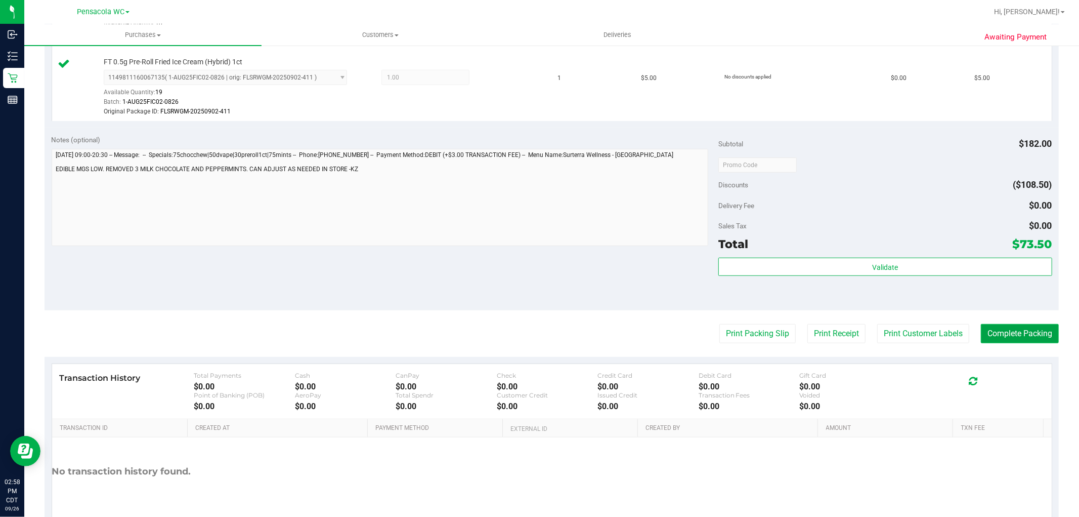
click at [1026, 332] on button "Complete Packing" at bounding box center [1020, 333] width 78 height 19
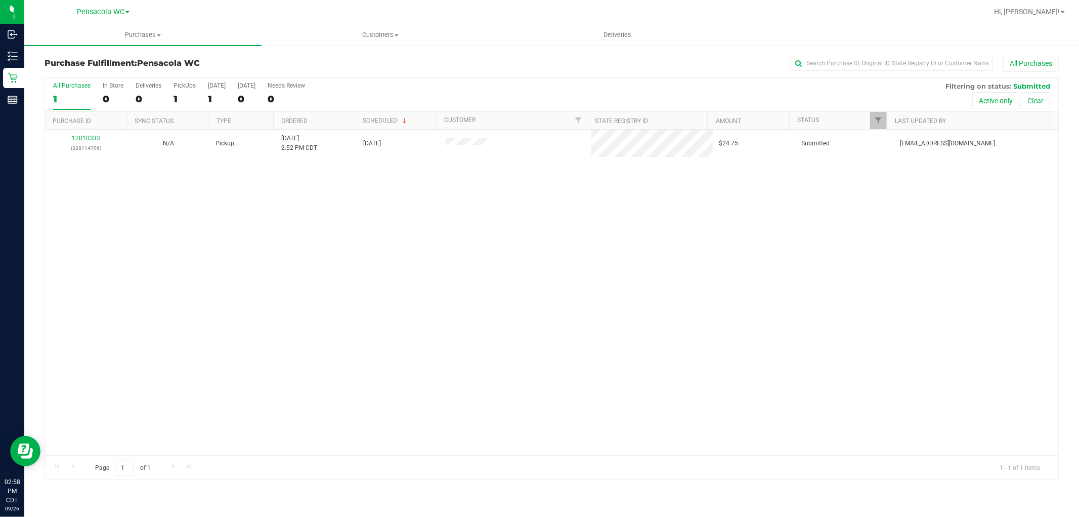
click at [526, 329] on div "12010333 (328114706) N/A Pickup [DATE] 2:52 PM CDT 9/26/2025 $24.75 Submitted […" at bounding box center [552, 292] width 1014 height 325
click at [436, 342] on div "12010333 (328114706) N/A Pickup [DATE] 2:52 PM CDT 9/26/2025 $24.75 Submitted […" at bounding box center [552, 292] width 1014 height 325
click at [311, 347] on div "12010333 (328114706) N/A Pickup [DATE] 2:52 PM CDT 9/26/2025 $24.75 Submitted […" at bounding box center [552, 292] width 1014 height 325
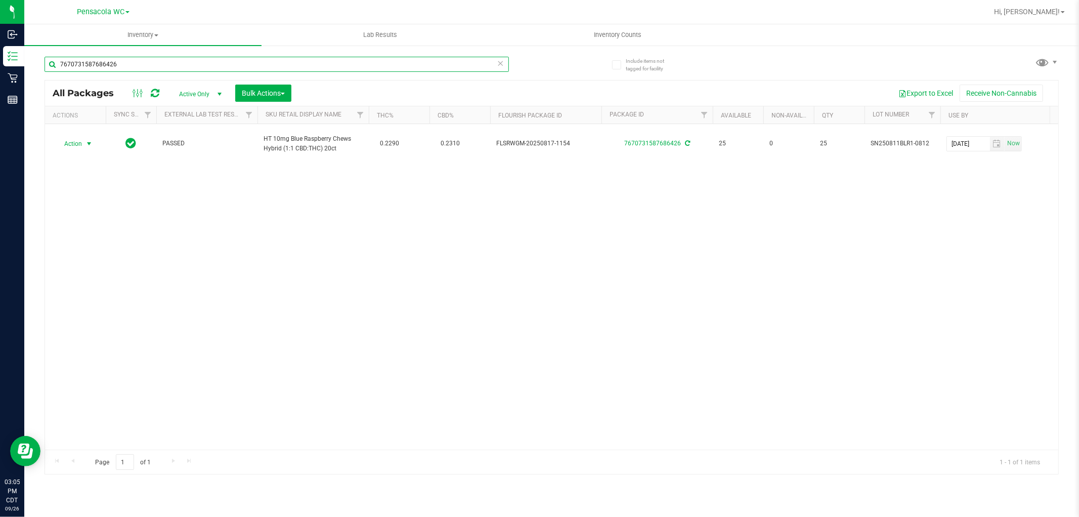
click at [143, 59] on input "7670731587686426" at bounding box center [277, 64] width 465 height 15
type input "1057182311554674"
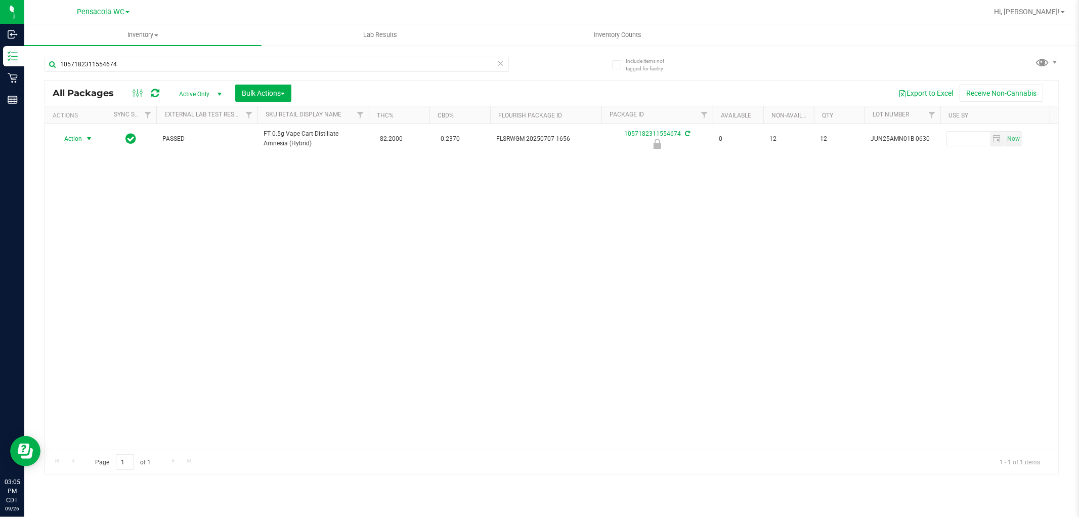
click at [81, 140] on span "Action" at bounding box center [68, 139] width 27 height 14
click at [89, 260] on li "Unlock package" at bounding box center [88, 259] width 65 height 15
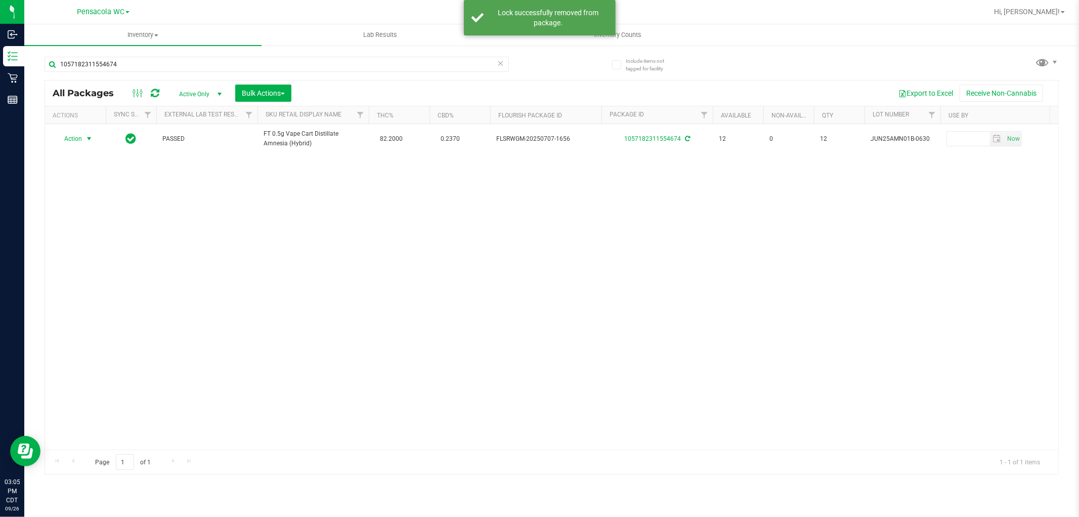
click at [72, 139] on span "Action" at bounding box center [68, 139] width 27 height 14
click at [91, 244] on li "Print package label" at bounding box center [95, 245] width 78 height 15
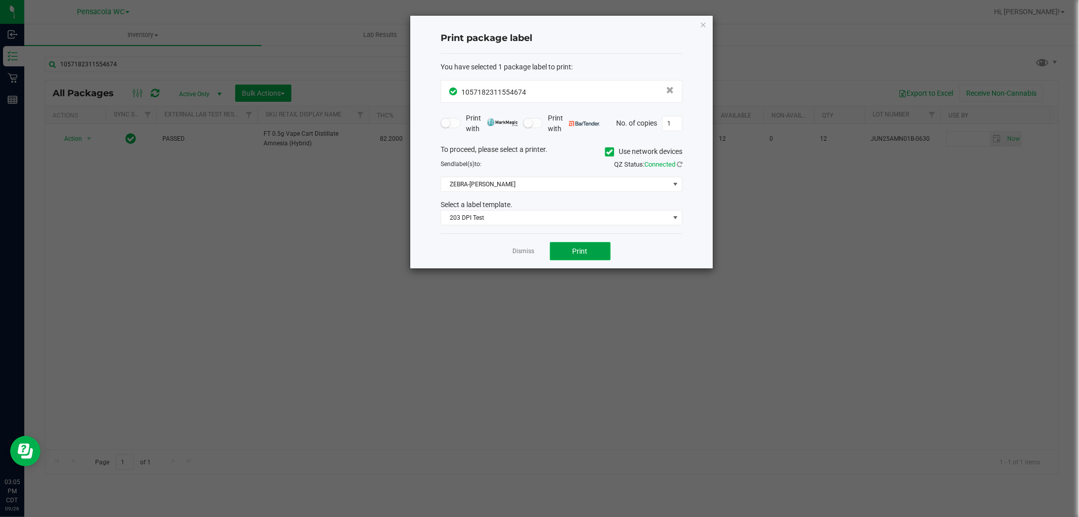
click at [573, 257] on button "Print" at bounding box center [580, 251] width 61 height 18
click at [523, 249] on link "Dismiss" at bounding box center [524, 251] width 22 height 9
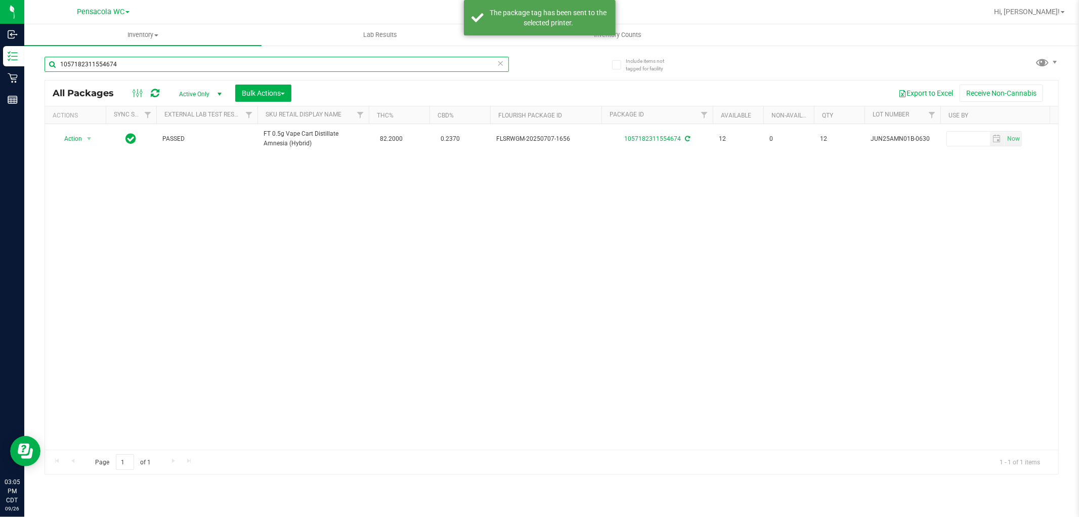
click at [182, 66] on input "1057182311554674" at bounding box center [277, 64] width 465 height 15
type input "5319243620687333"
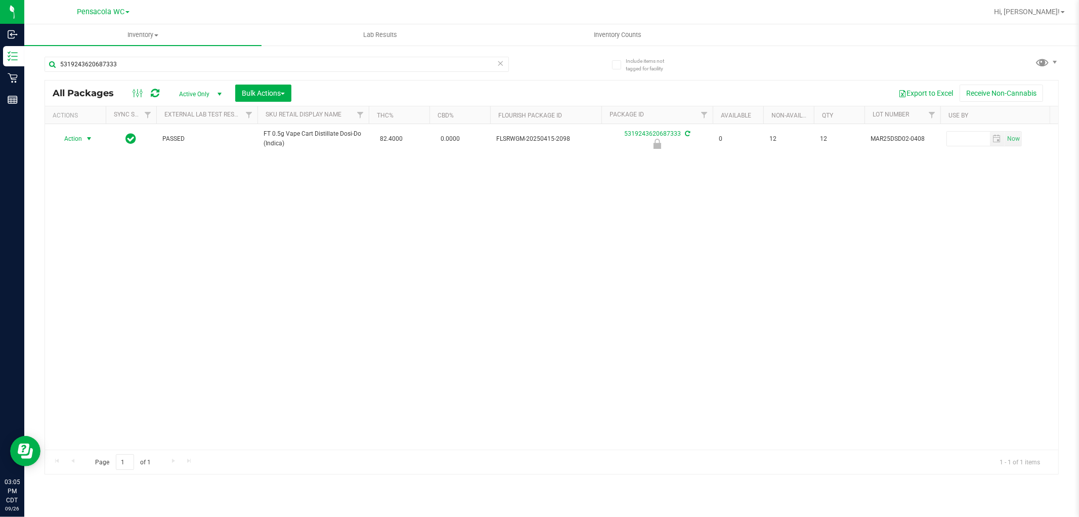
click at [88, 136] on span "select" at bounding box center [89, 139] width 8 height 8
click at [101, 261] on li "Unlock package" at bounding box center [88, 259] width 65 height 15
click at [75, 136] on span "Action" at bounding box center [68, 139] width 27 height 14
click at [102, 253] on li "Print package label" at bounding box center [95, 245] width 78 height 15
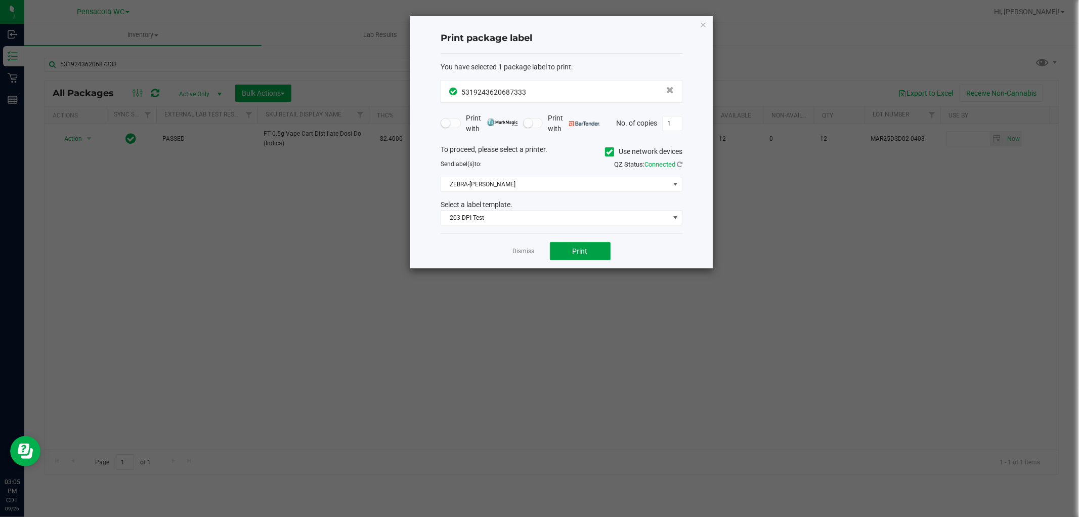
click at [569, 244] on button "Print" at bounding box center [580, 251] width 61 height 18
click at [527, 251] on link "Dismiss" at bounding box center [524, 251] width 22 height 9
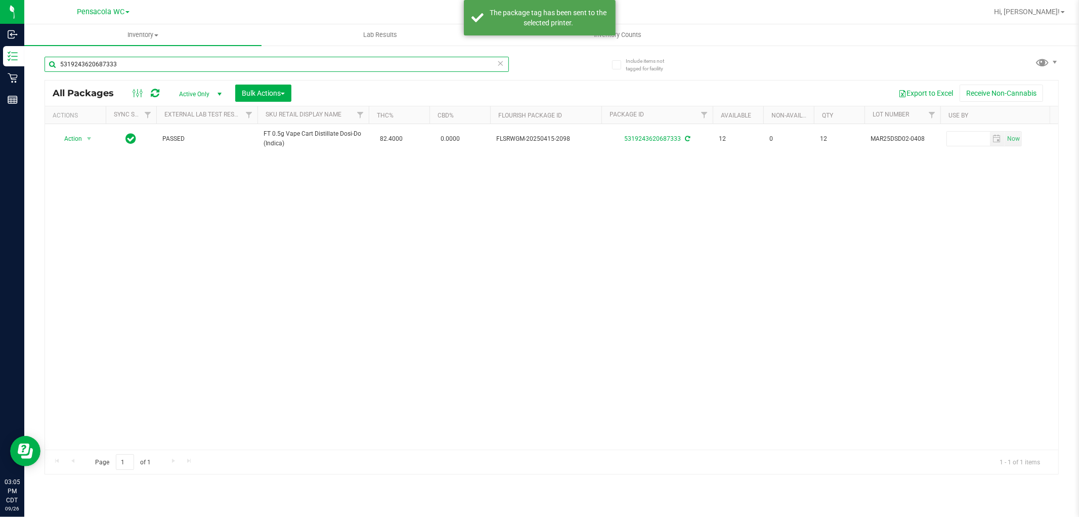
click at [177, 66] on input "5319243620687333" at bounding box center [277, 64] width 465 height 15
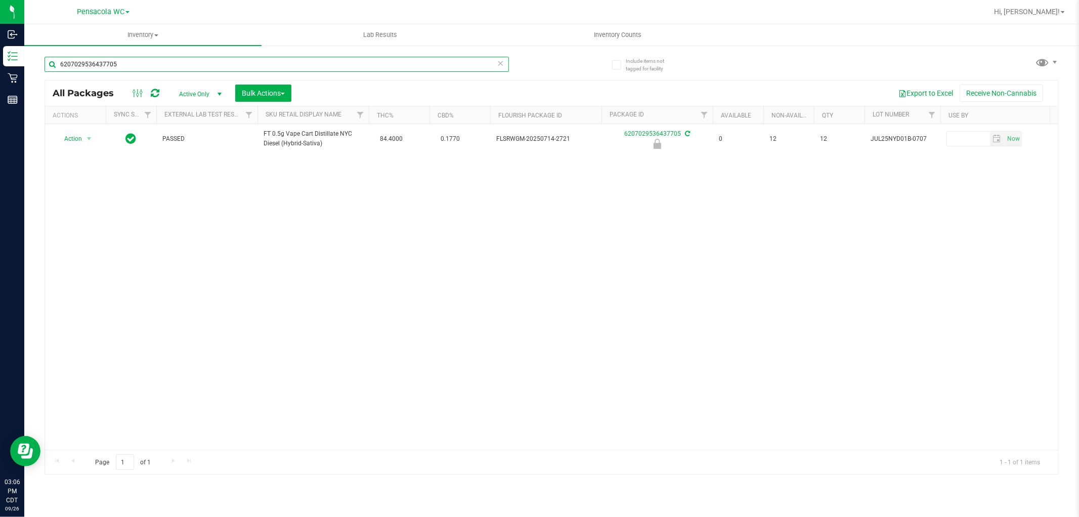
click at [165, 63] on input "6207029536437705" at bounding box center [277, 64] width 465 height 15
click at [119, 65] on input "7670731587686426" at bounding box center [277, 64] width 465 height 15
type input "6207029536437705"
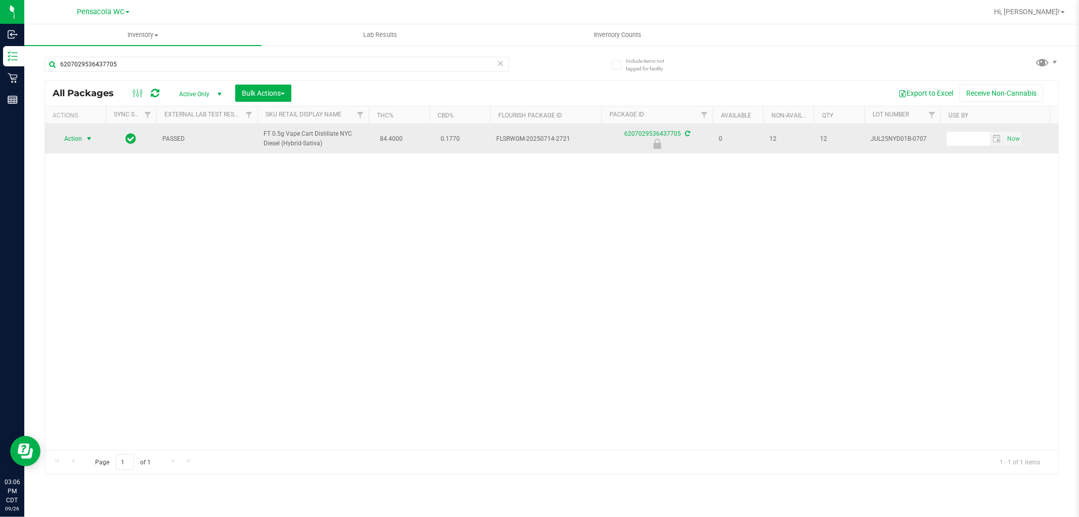
click at [88, 140] on span "select" at bounding box center [89, 139] width 8 height 8
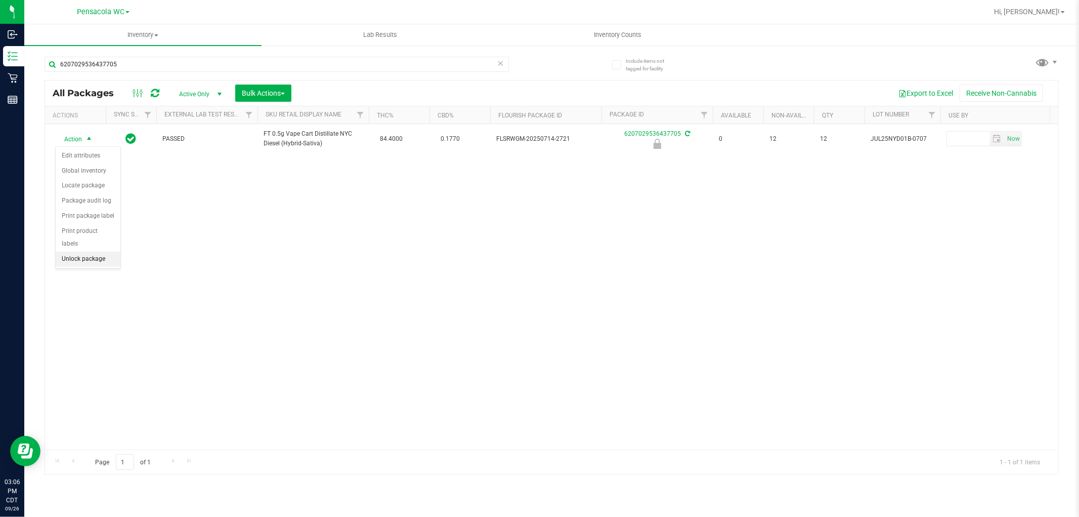
click at [67, 262] on li "Unlock package" at bounding box center [88, 259] width 65 height 15
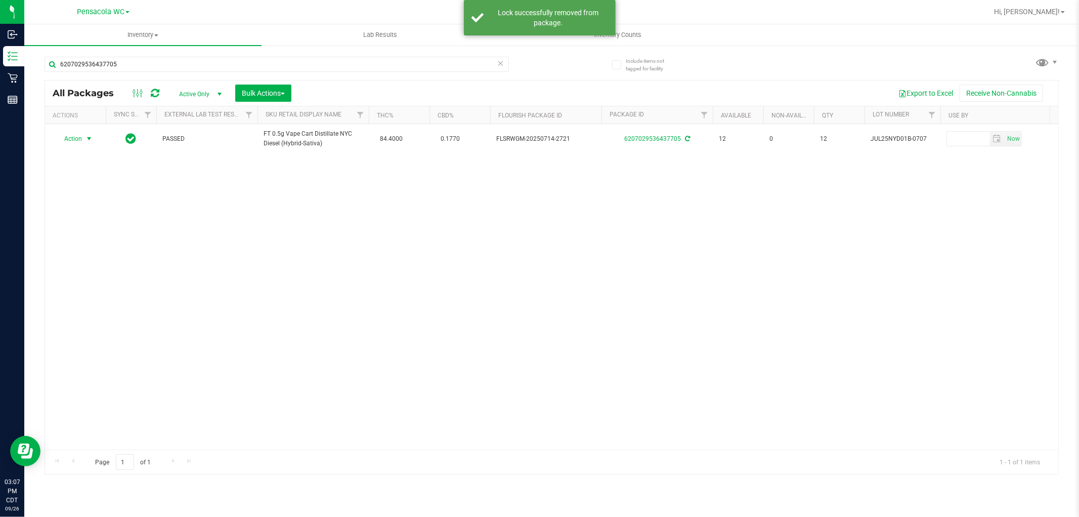
click at [69, 141] on span "Action" at bounding box center [68, 139] width 27 height 14
drag, startPoint x: 80, startPoint y: 254, endPoint x: 83, endPoint y: 245, distance: 9.3
click at [83, 245] on ul "Create package Edit attributes Global inventory Locate package Lock package Pac…" at bounding box center [95, 215] width 78 height 135
click at [83, 245] on li "Print package label" at bounding box center [95, 245] width 78 height 15
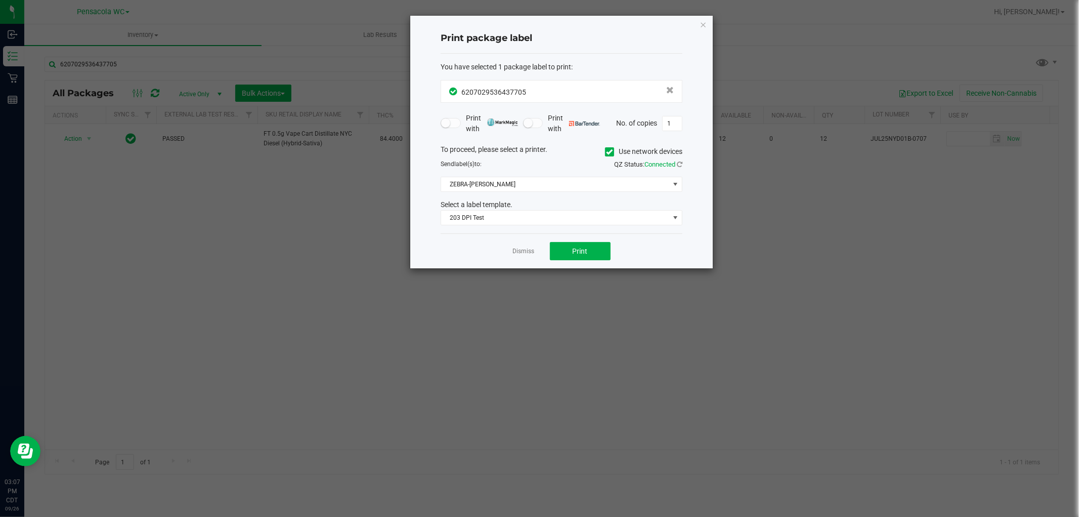
click at [571, 241] on div "Dismiss Print" at bounding box center [562, 250] width 242 height 35
click at [565, 245] on button "Print" at bounding box center [580, 251] width 61 height 18
click at [519, 244] on div "Dismiss Print" at bounding box center [562, 250] width 242 height 35
click at [522, 252] on link "Dismiss" at bounding box center [524, 251] width 22 height 9
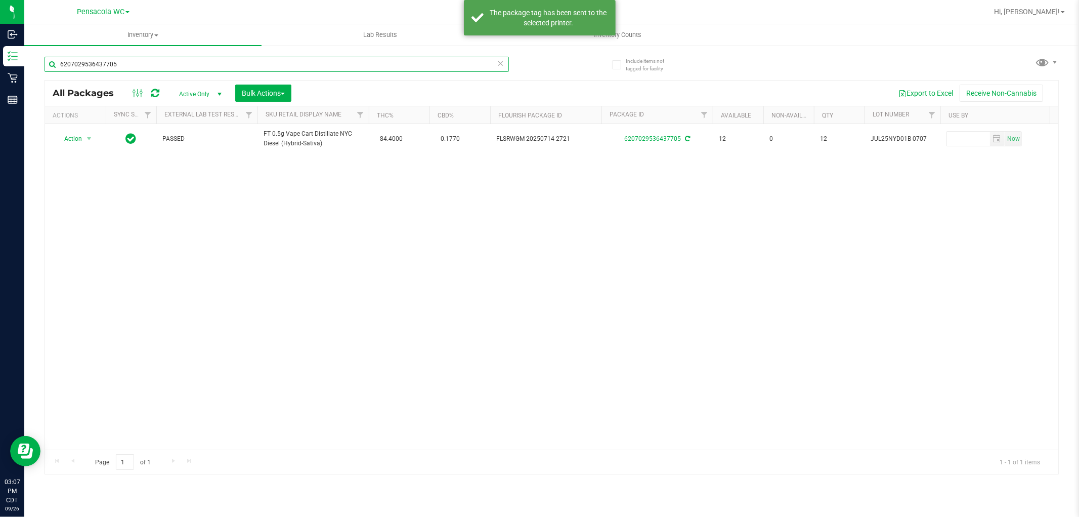
click at [271, 61] on input "6207029536437705" at bounding box center [277, 64] width 465 height 15
type input "8920854319950405"
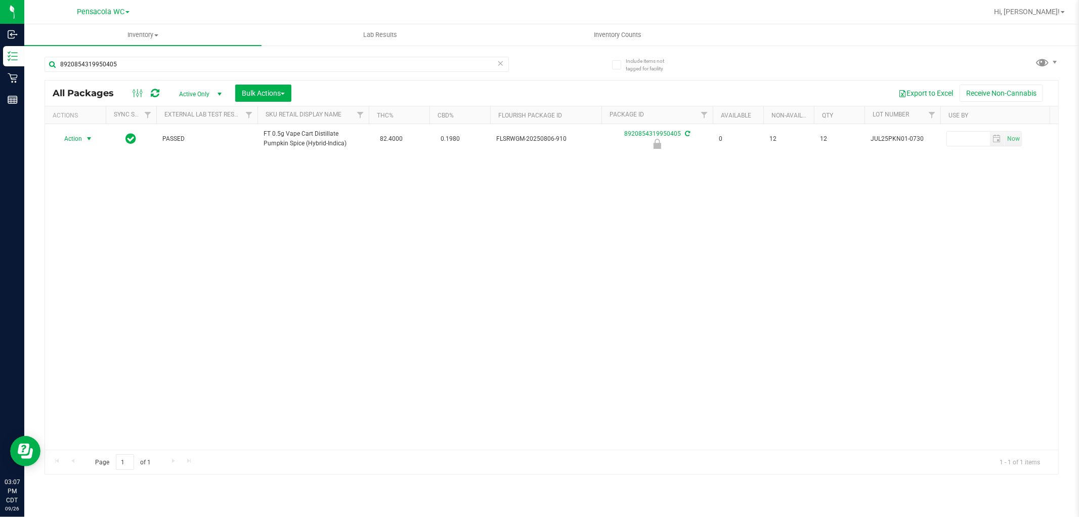
click at [87, 137] on span "select" at bounding box center [89, 139] width 8 height 8
click at [81, 257] on li "Unlock package" at bounding box center [88, 259] width 65 height 15
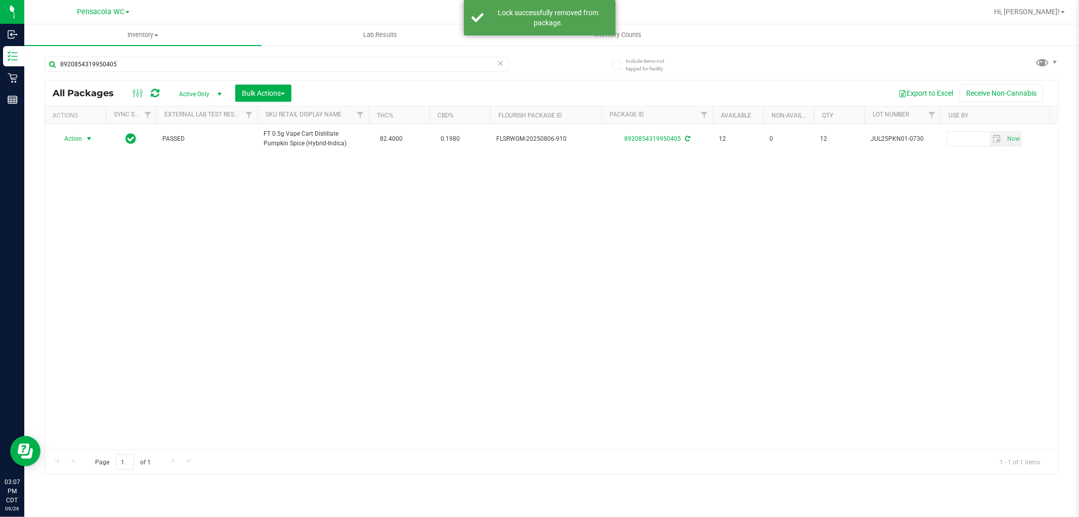
click at [74, 138] on span "Action" at bounding box center [68, 139] width 27 height 14
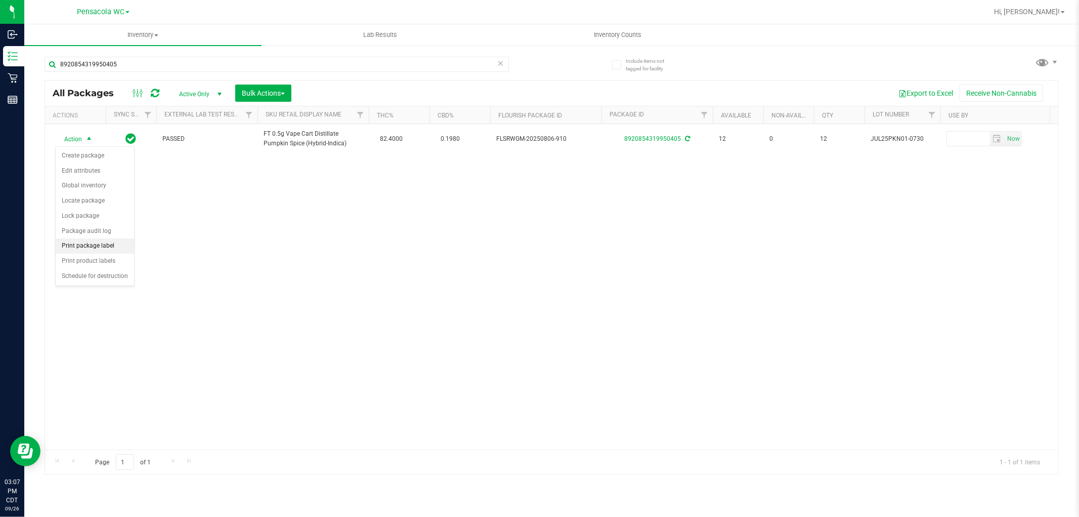
click at [82, 252] on li "Print package label" at bounding box center [95, 245] width 78 height 15
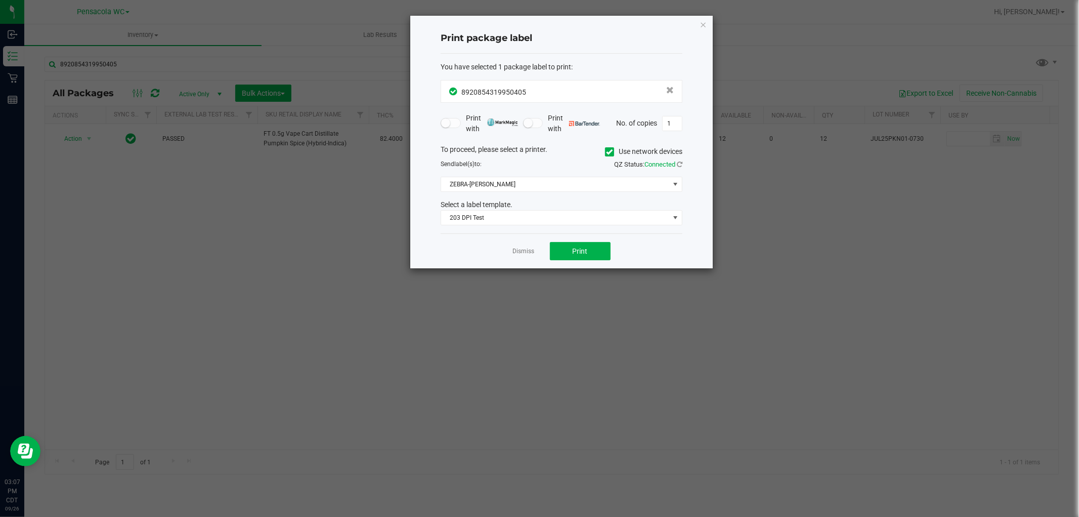
click at [555, 261] on div "Dismiss Print" at bounding box center [562, 250] width 242 height 35
click at [557, 249] on button "Print" at bounding box center [580, 251] width 61 height 18
click at [523, 250] on link "Dismiss" at bounding box center [524, 251] width 22 height 9
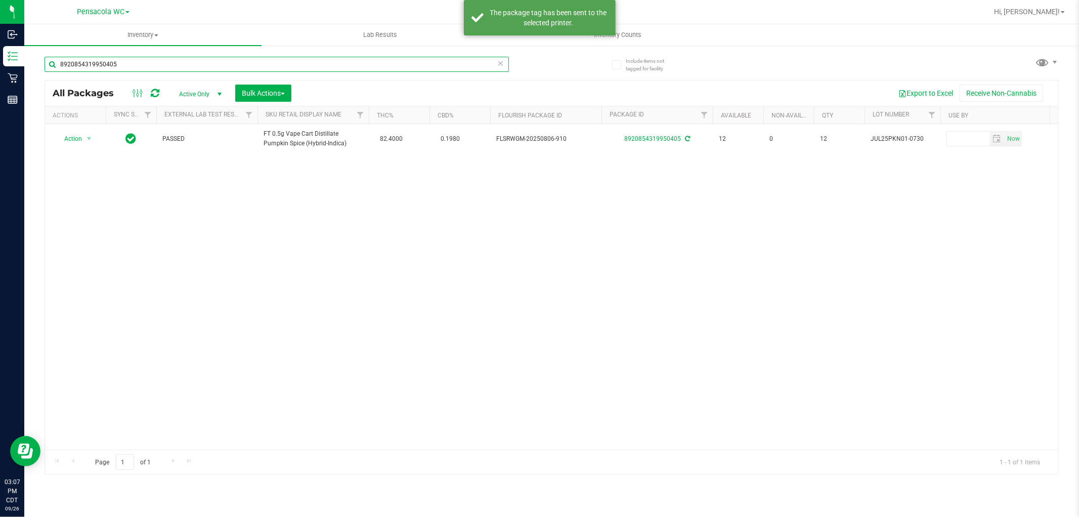
click at [192, 57] on input "8920854319950405" at bounding box center [277, 64] width 465 height 15
type input "4156064092966942"
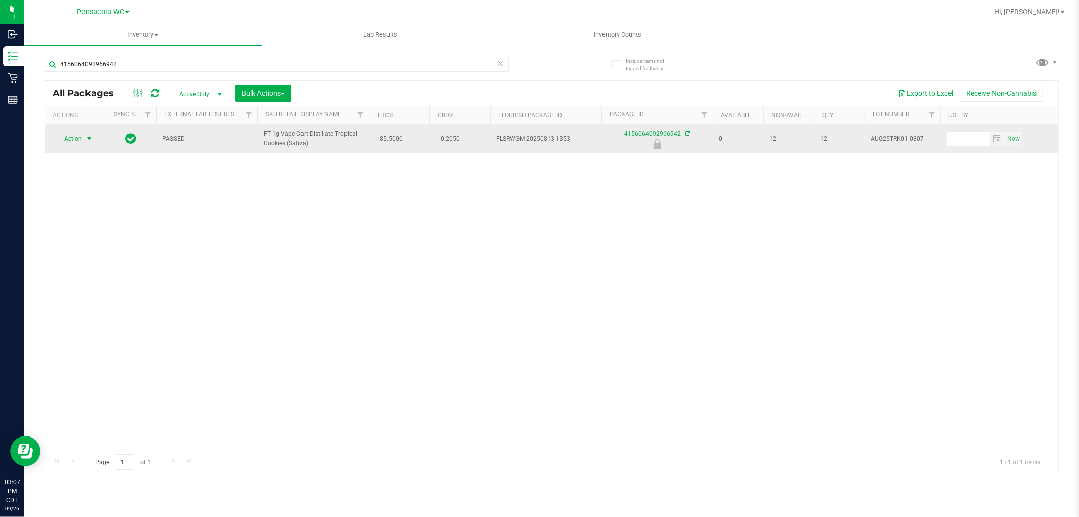
click at [83, 135] on span "select" at bounding box center [89, 139] width 13 height 14
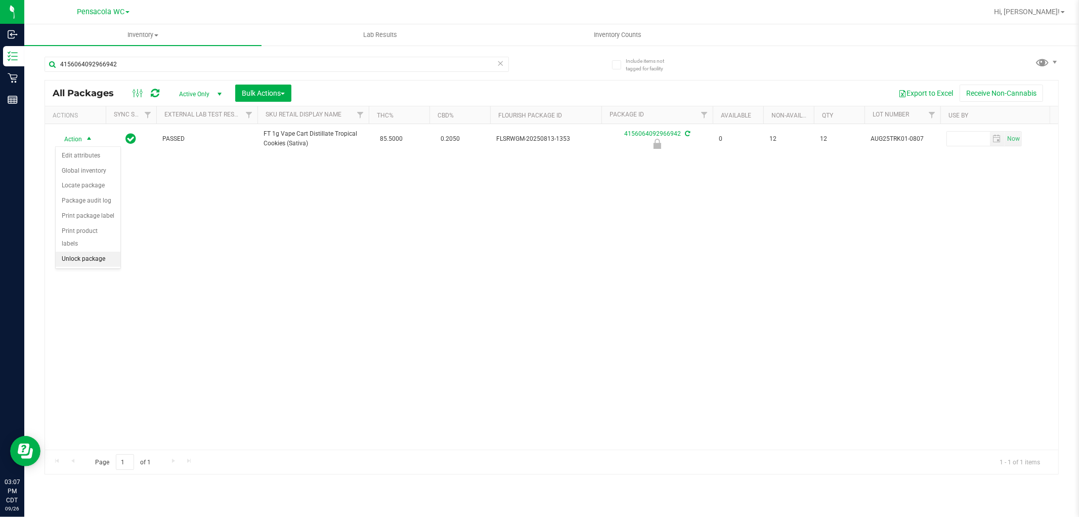
click at [71, 257] on li "Unlock package" at bounding box center [88, 259] width 65 height 15
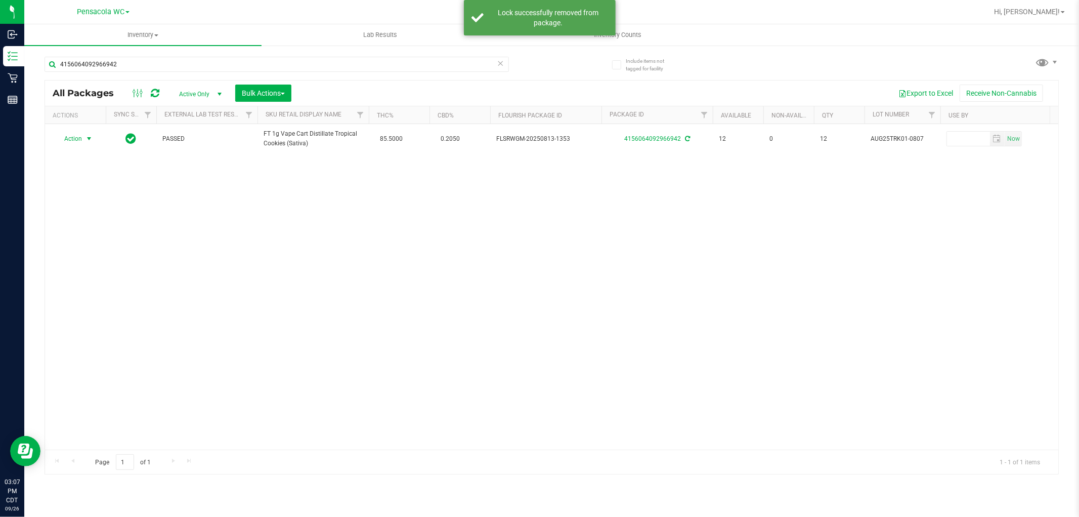
click at [79, 140] on span "Action" at bounding box center [68, 139] width 27 height 14
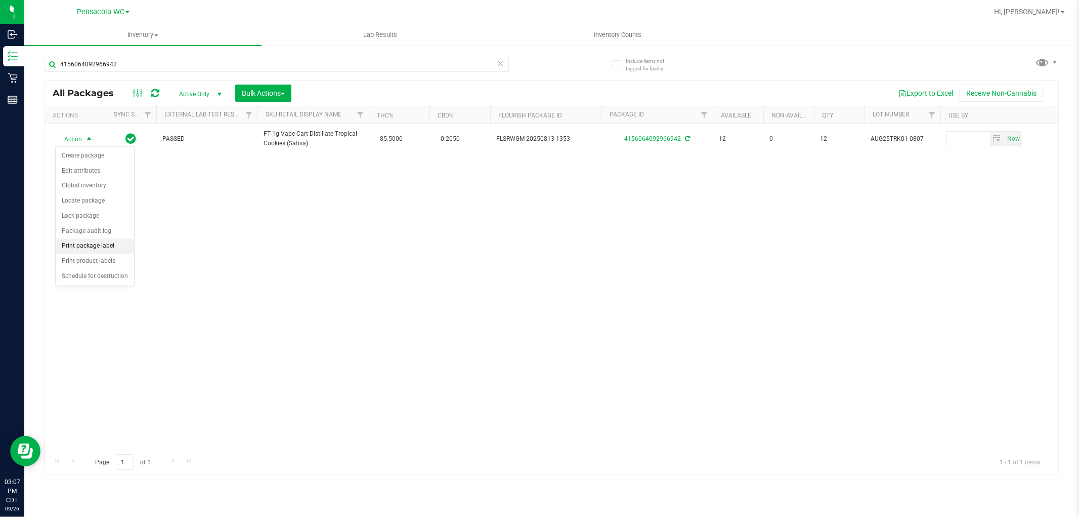
click at [74, 241] on li "Print package label" at bounding box center [95, 245] width 78 height 15
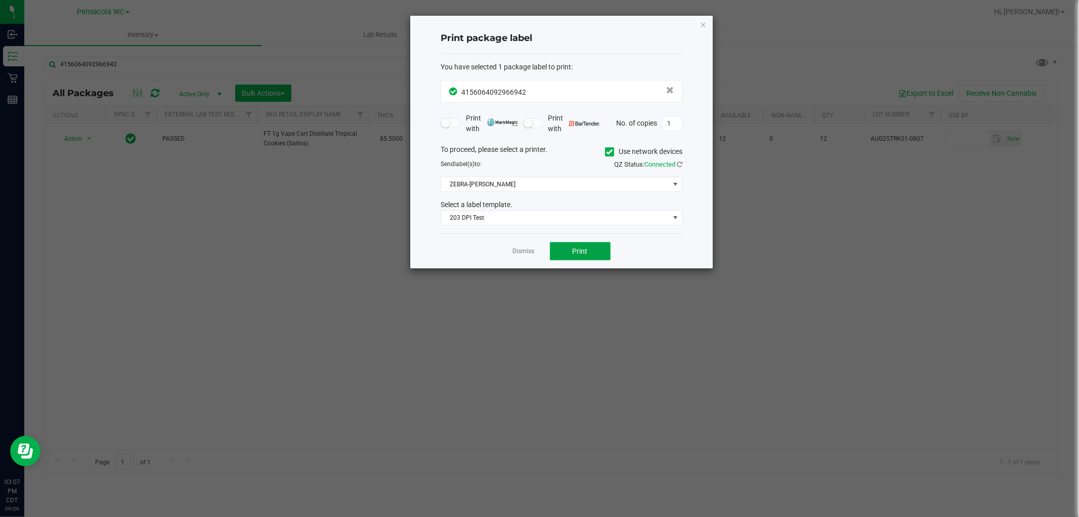
click at [557, 251] on button "Print" at bounding box center [580, 251] width 61 height 18
click at [532, 248] on link "Dismiss" at bounding box center [524, 251] width 22 height 9
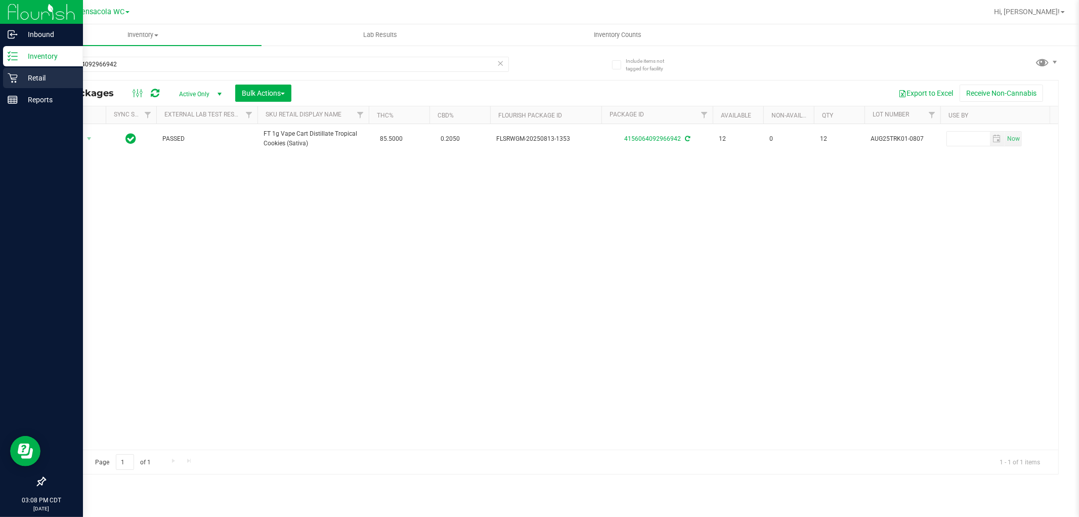
click at [46, 79] on p "Retail" at bounding box center [48, 78] width 61 height 12
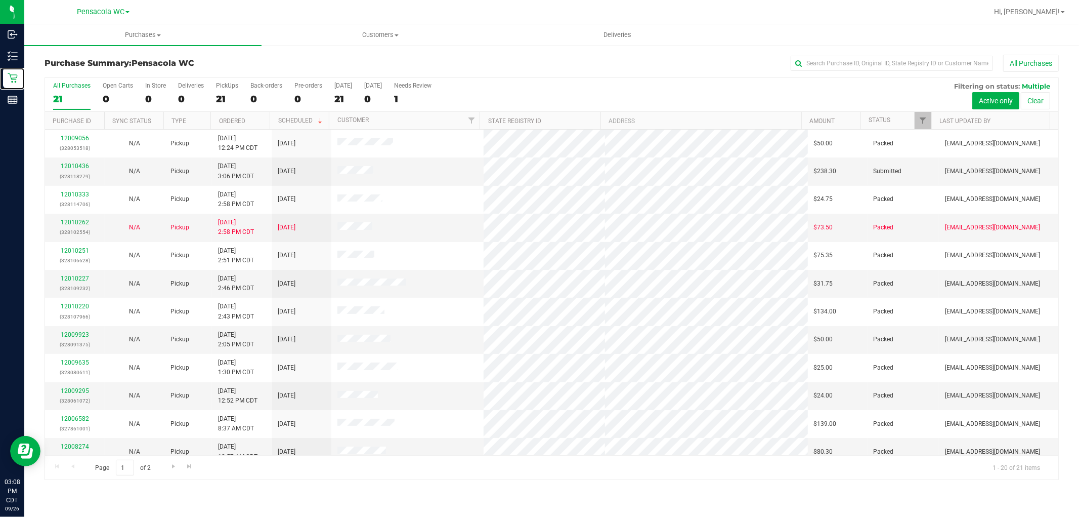
click at [929, 124] on div at bounding box center [931, 121] width 5 height 18
click at [928, 124] on link "Filter" at bounding box center [923, 120] width 17 height 17
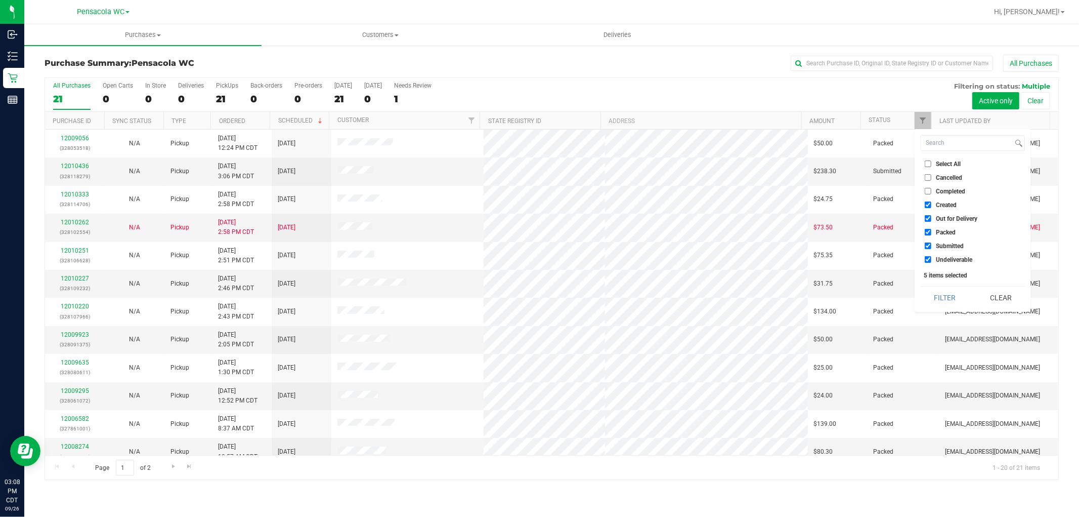
click at [932, 162] on label "Select All" at bounding box center [943, 163] width 36 height 7
click at [932, 162] on input "Select All" at bounding box center [928, 163] width 7 height 7
checkbox input "true"
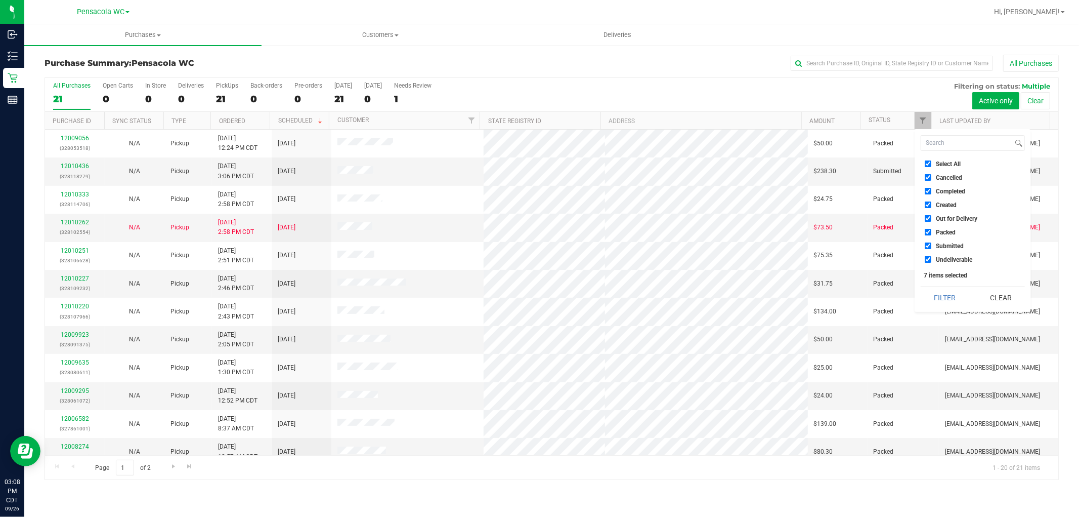
click at [931, 162] on input "Select All" at bounding box center [928, 163] width 7 height 7
checkbox input "false"
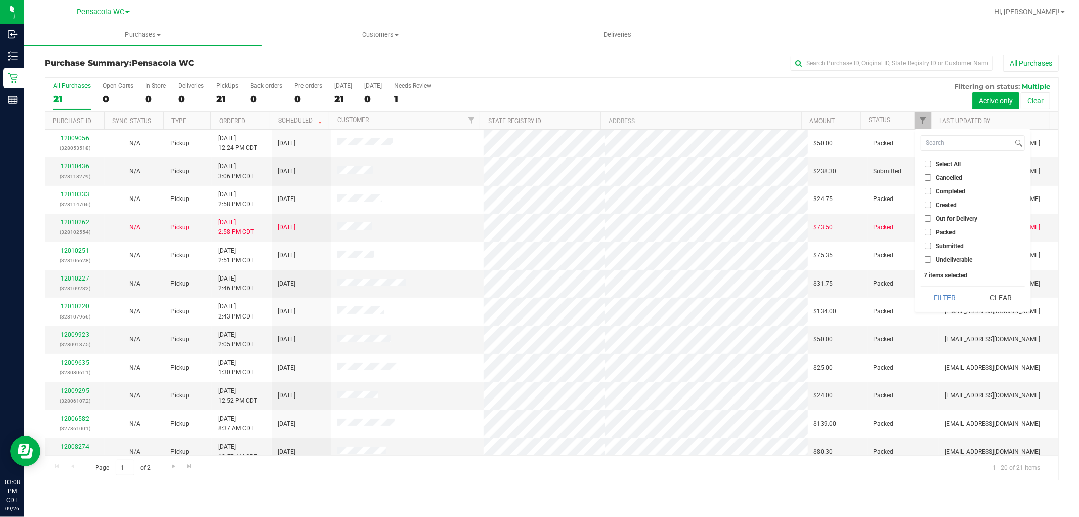
checkbox input "false"
click at [944, 249] on li "Submitted" at bounding box center [973, 245] width 104 height 11
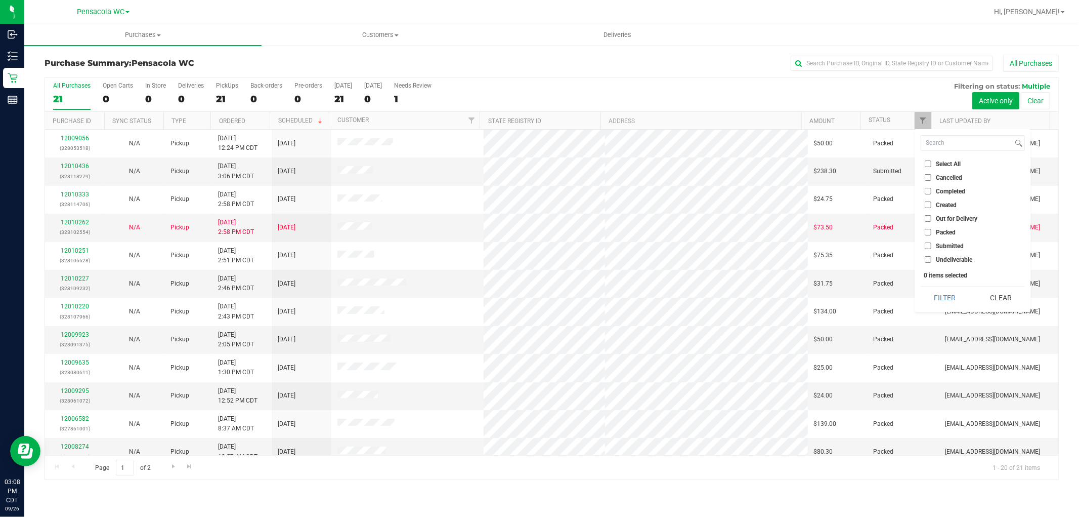
click at [929, 245] on input "Submitted" at bounding box center [928, 245] width 7 height 7
checkbox input "true"
click at [943, 300] on button "Filter" at bounding box center [945, 297] width 49 height 22
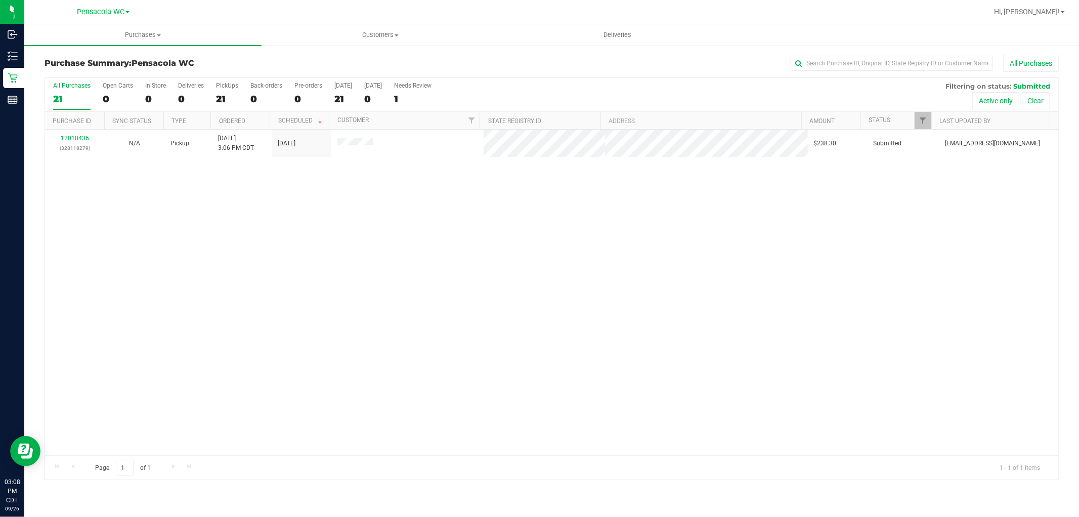
click at [130, 234] on div "12010436 (328118279) N/A Pickup 9/26/2025 3:06 PM CDT 9/26/2025 $238.30 Submitt…" at bounding box center [552, 292] width 1014 height 325
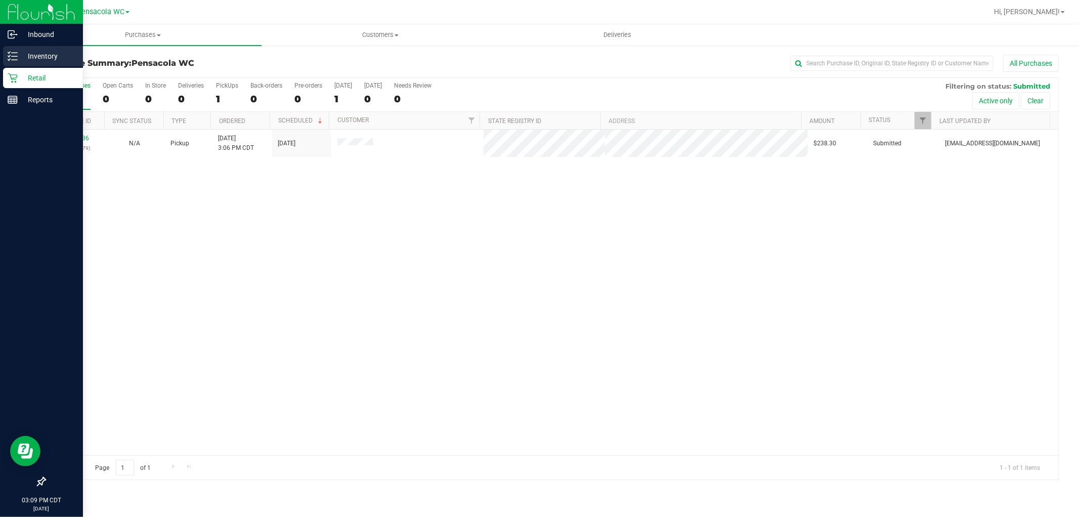
click at [52, 61] on p "Inventory" at bounding box center [48, 56] width 61 height 12
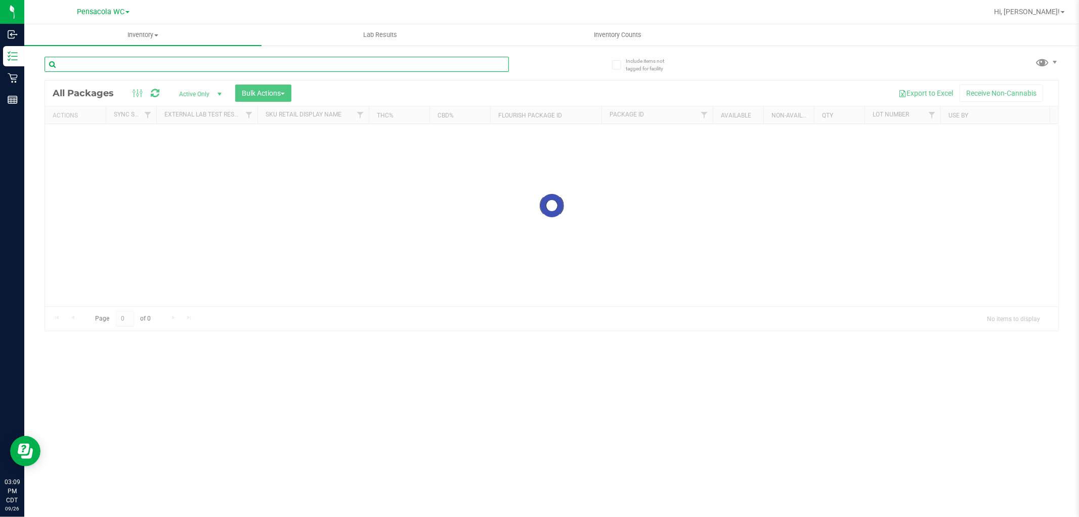
click at [177, 62] on input "text" at bounding box center [277, 64] width 465 height 15
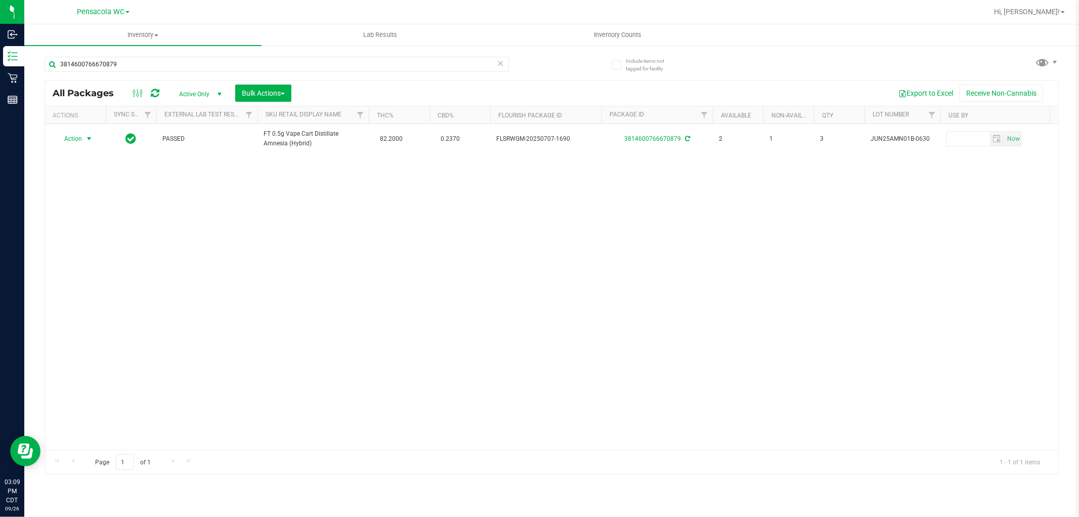
click at [83, 138] on span "select" at bounding box center [89, 139] width 13 height 14
click at [124, 245] on li "Print package label" at bounding box center [95, 245] width 78 height 15
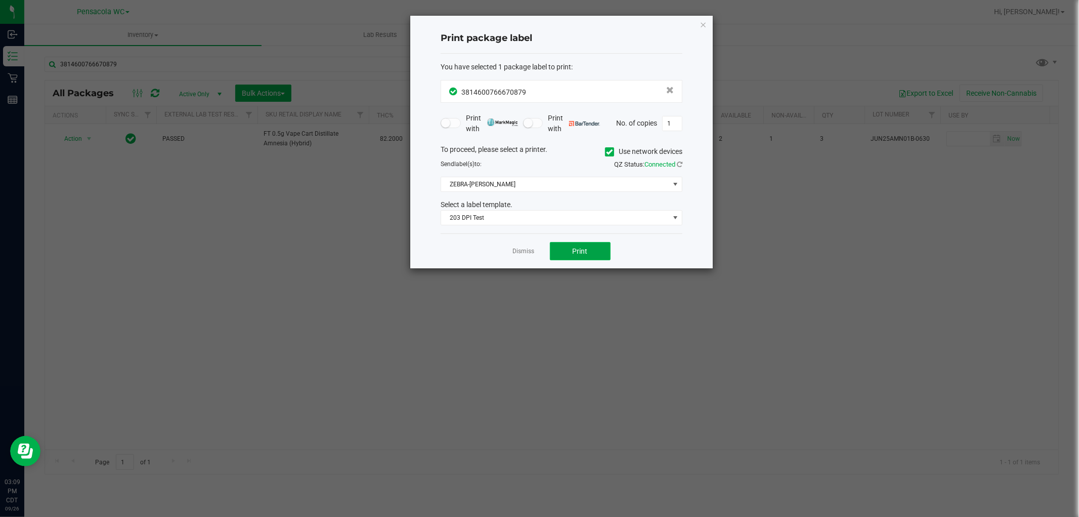
click at [582, 254] on span "Print" at bounding box center [580, 251] width 15 height 8
click at [581, 254] on span "Print" at bounding box center [580, 251] width 15 height 8
click at [530, 253] on link "Dismiss" at bounding box center [524, 251] width 22 height 9
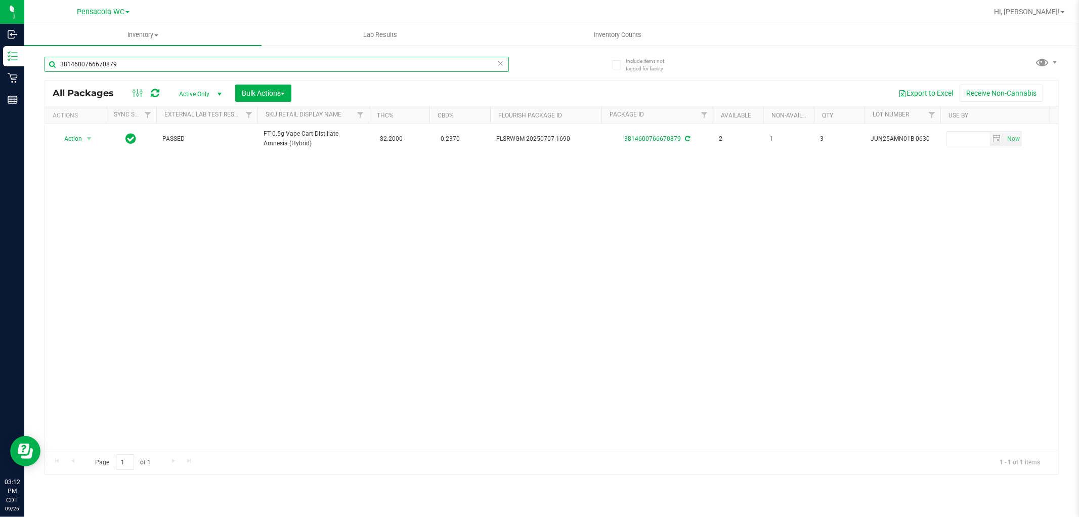
click at [162, 59] on input "3814600766670879" at bounding box center [277, 64] width 465 height 15
type input "8220547769352170"
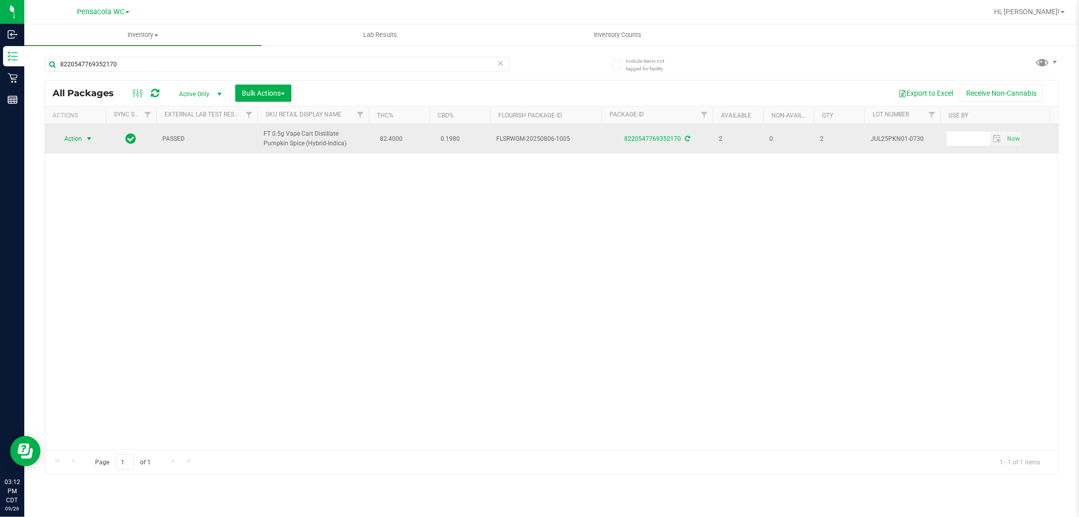
click at [76, 134] on span "Action" at bounding box center [68, 139] width 27 height 14
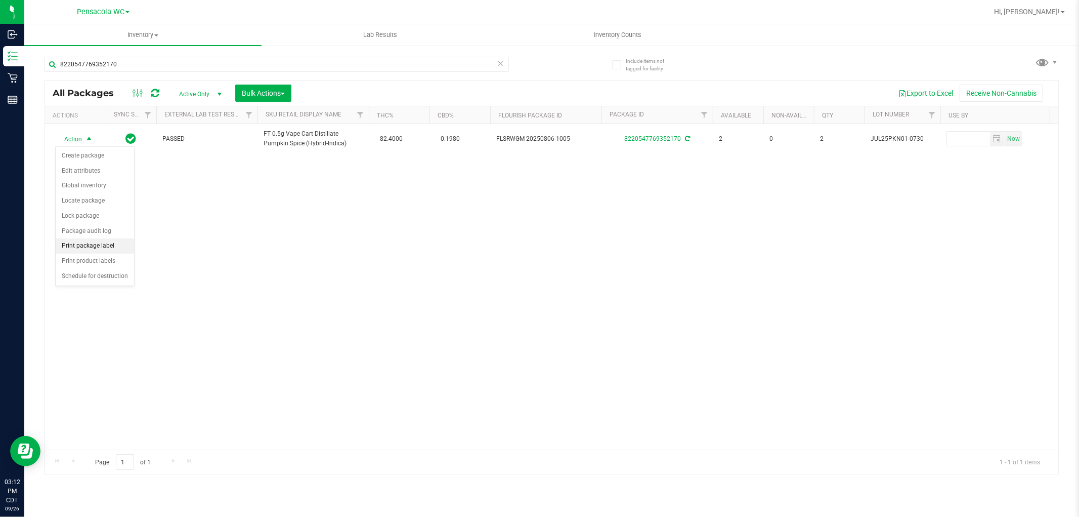
click at [99, 252] on li "Print package label" at bounding box center [95, 245] width 78 height 15
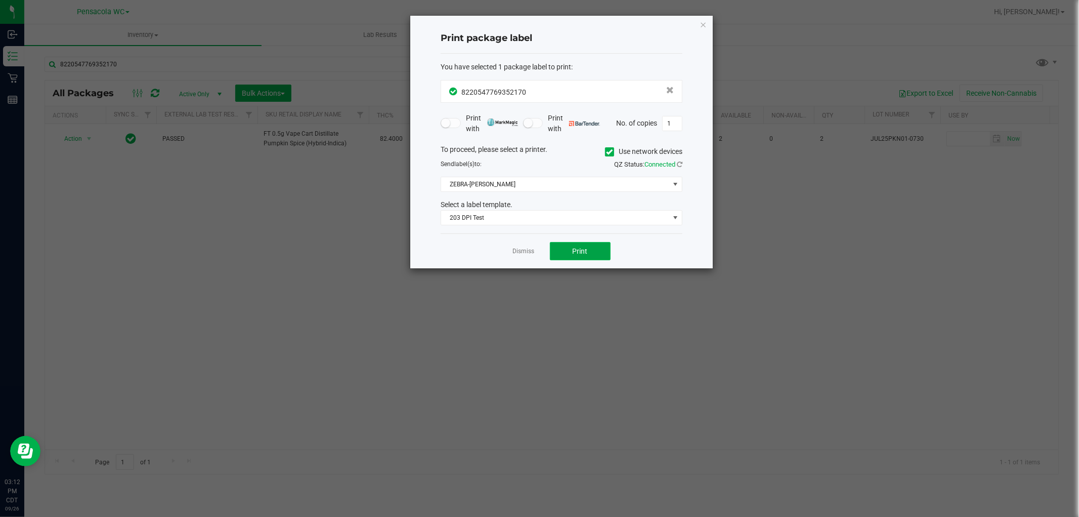
click at [593, 252] on button "Print" at bounding box center [580, 251] width 61 height 18
click at [514, 254] on link "Dismiss" at bounding box center [524, 251] width 22 height 9
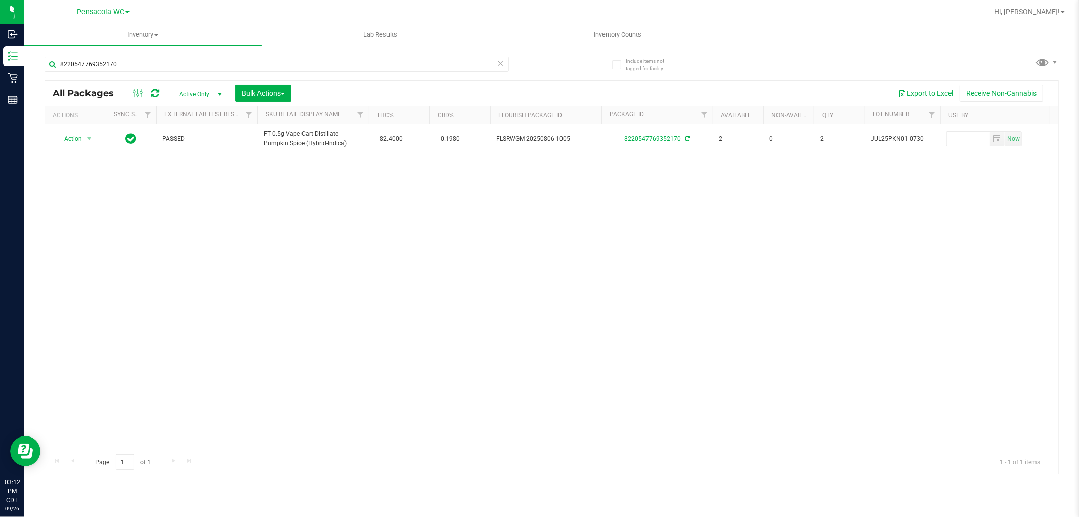
click at [393, 315] on div "Action Action Create package Edit attributes Global inventory Locate package Lo…" at bounding box center [552, 286] width 1014 height 325
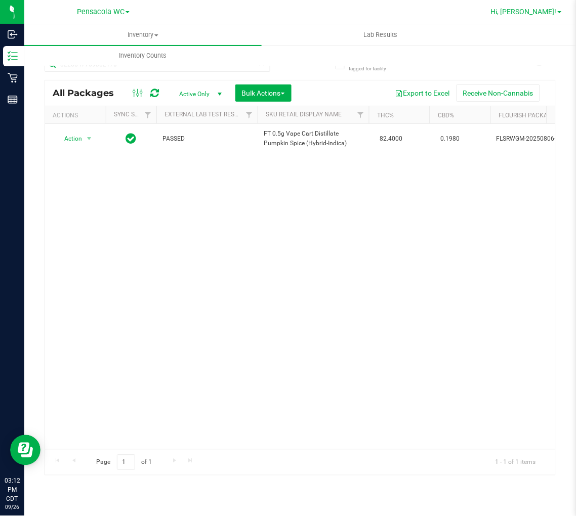
click at [553, 14] on span "Hi, [PERSON_NAME]!" at bounding box center [524, 12] width 66 height 8
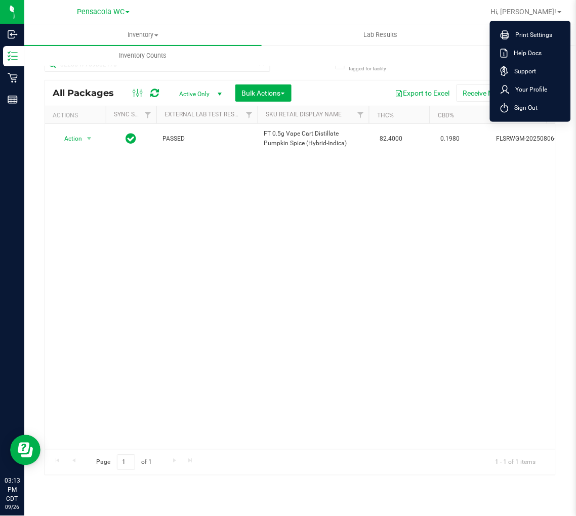
click at [526, 105] on span "Sign Out" at bounding box center [523, 108] width 29 height 10
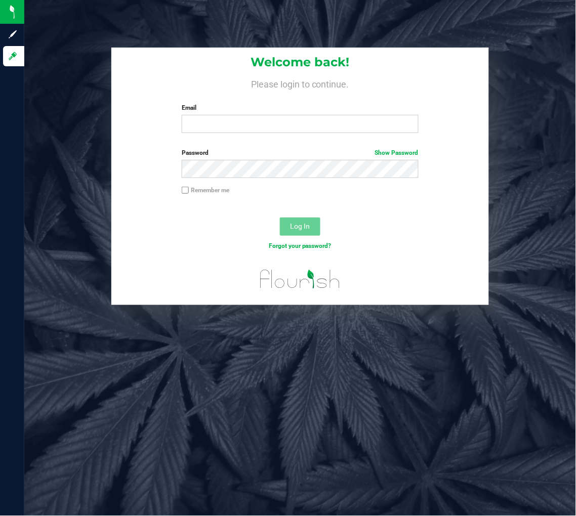
click at [256, 134] on div "Welcome back! Please login to continue. Email Required Please format your email…" at bounding box center [300, 95] width 378 height 94
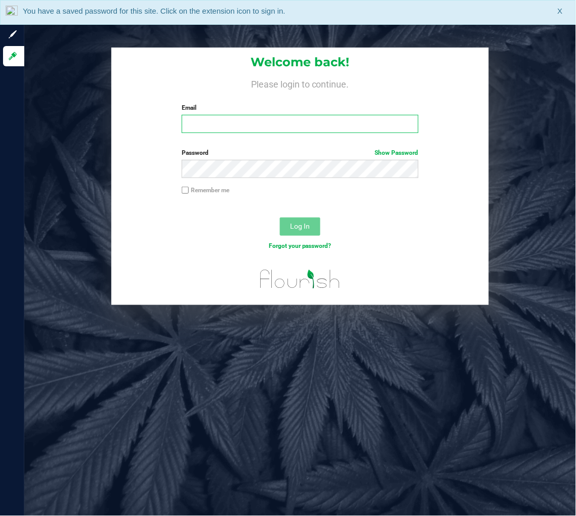
click at [259, 122] on input "Email" at bounding box center [300, 124] width 237 height 18
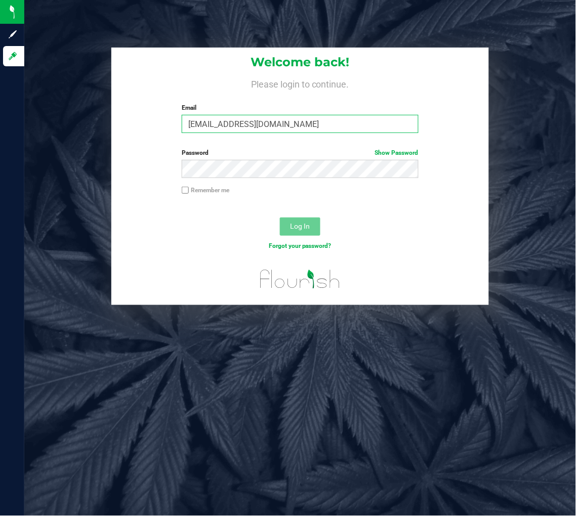
type input "[EMAIL_ADDRESS][DOMAIN_NAME]"
click at [280, 218] on button "Log In" at bounding box center [300, 227] width 40 height 18
